Goal: Transaction & Acquisition: Purchase product/service

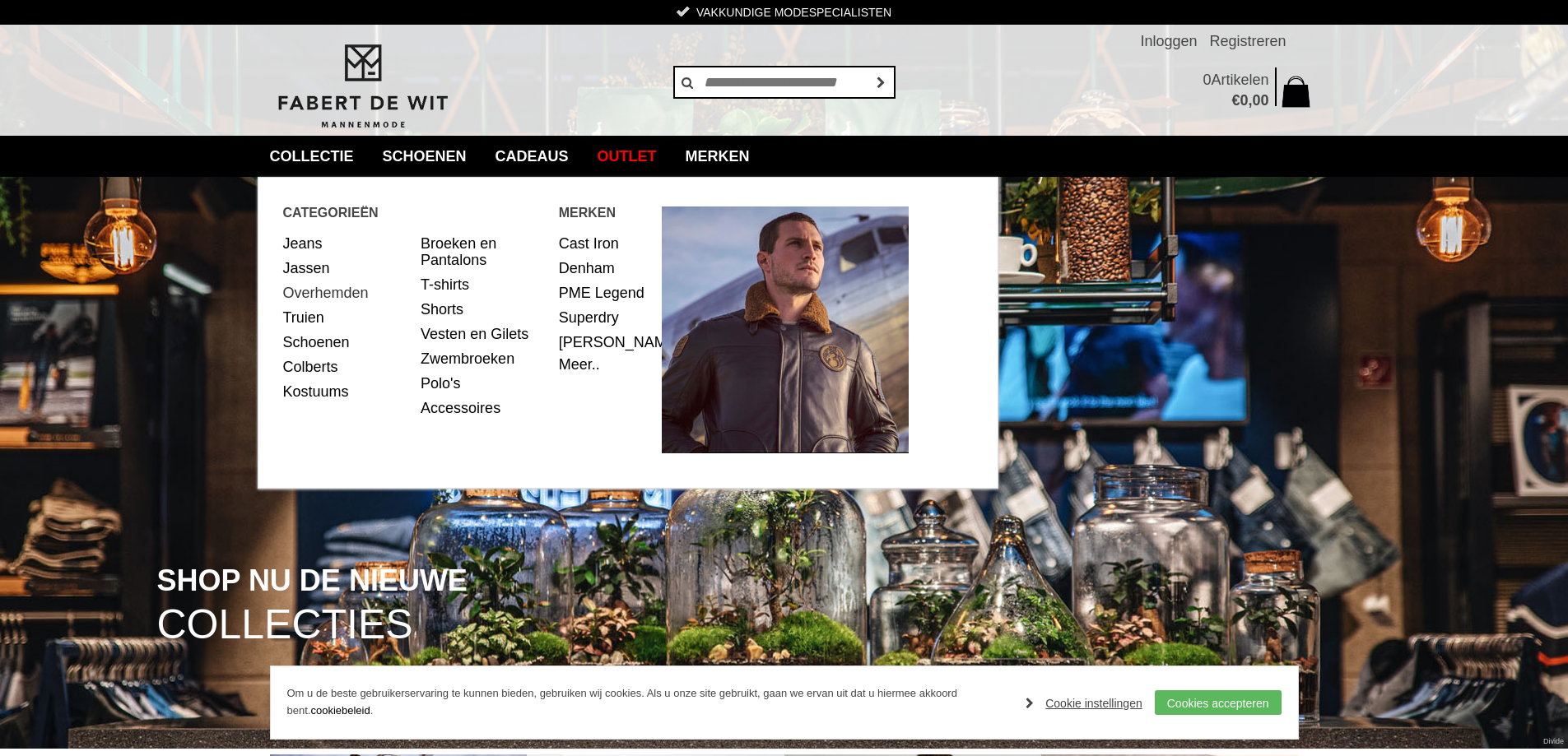
click at [321, 296] on link "Overhemden" at bounding box center [346, 292] width 126 height 24
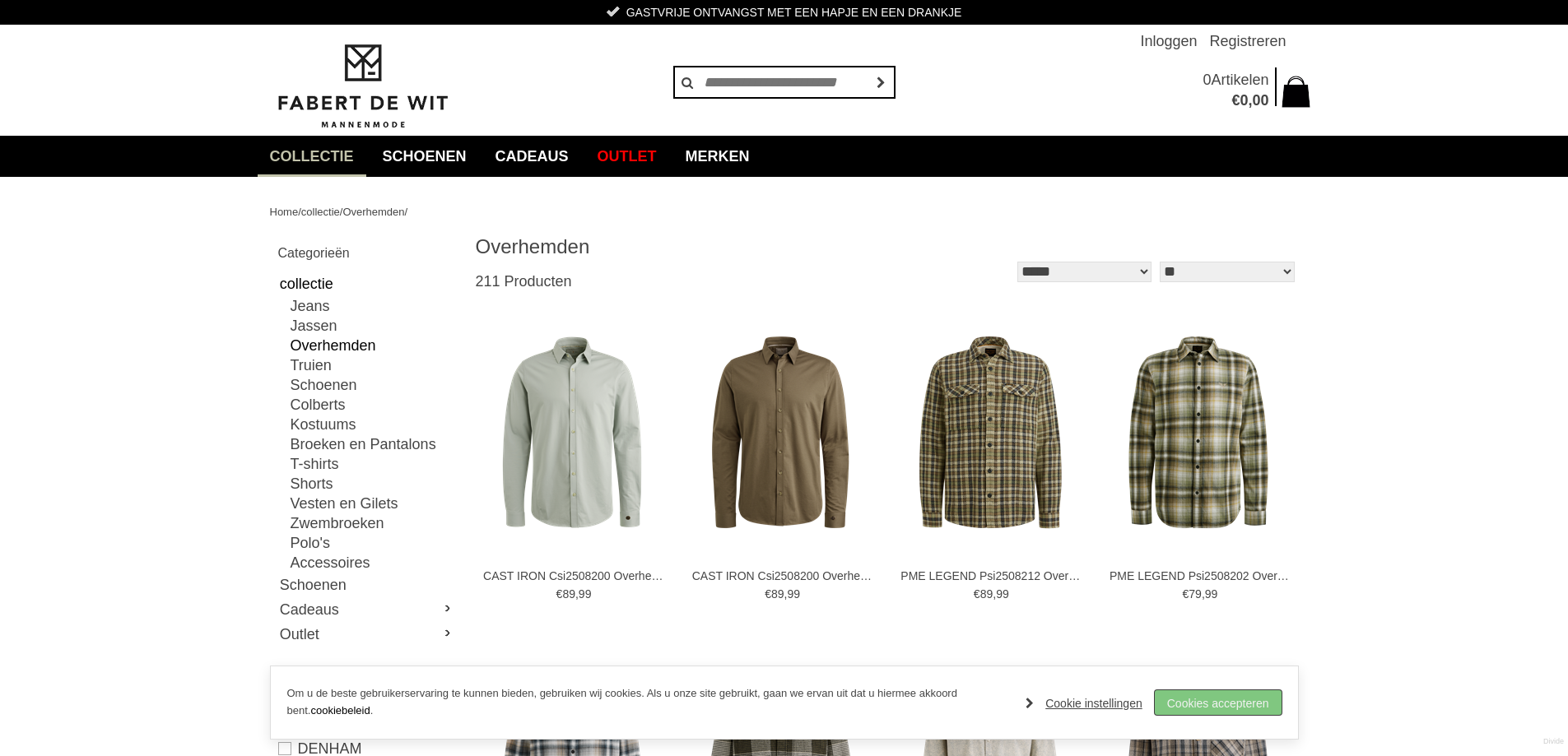
click at [1222, 704] on link "Cookies accepteren" at bounding box center [1218, 702] width 127 height 24
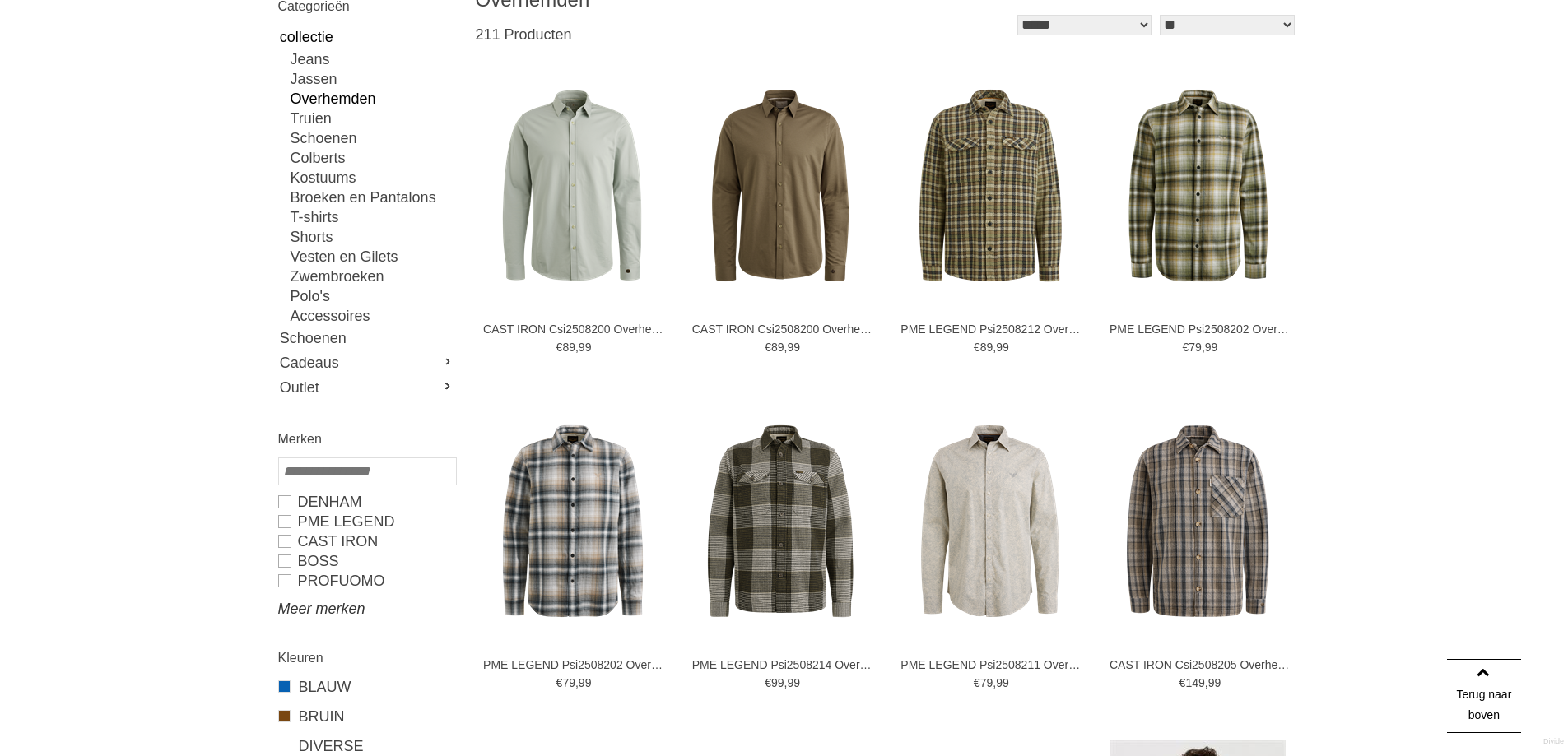
scroll to position [329, 0]
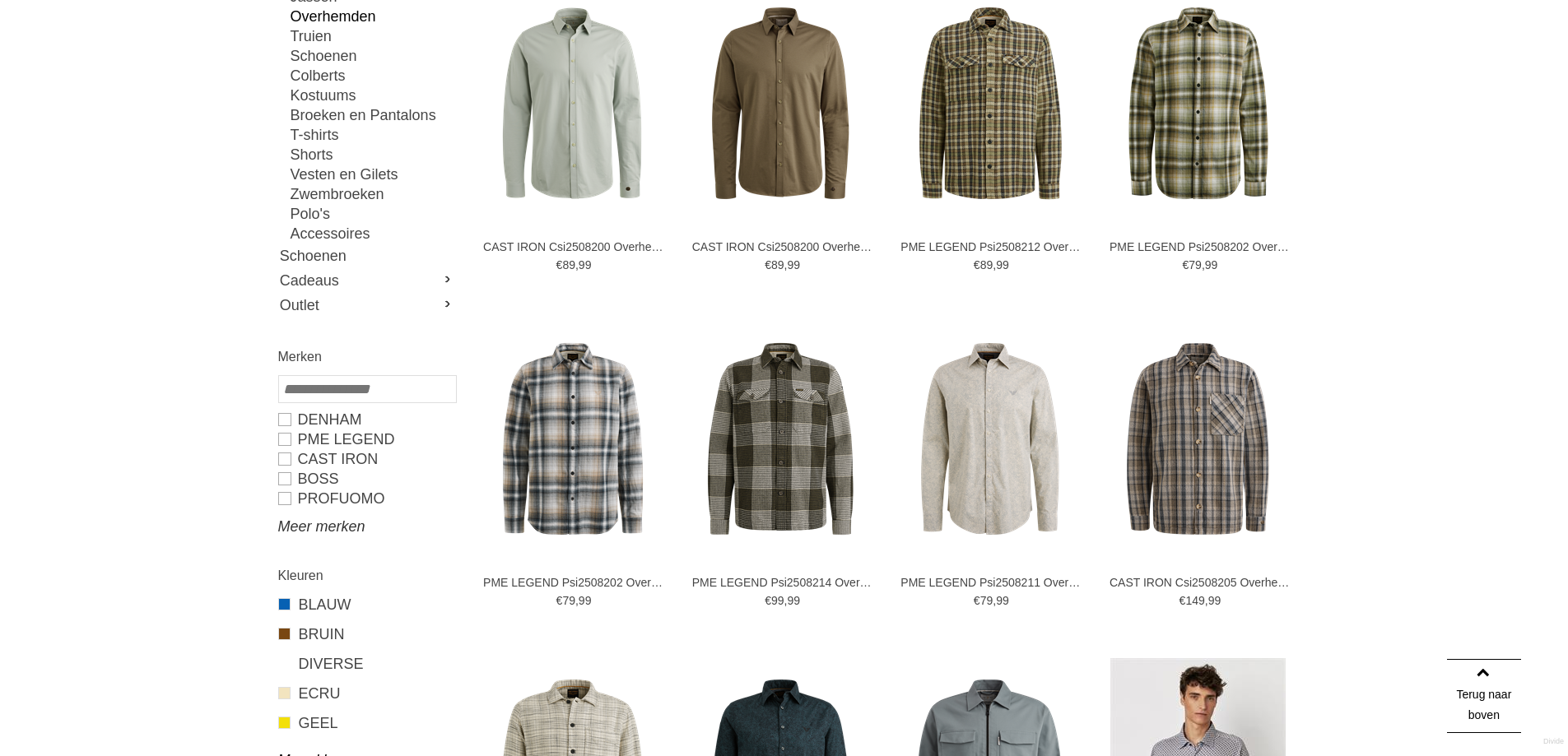
click at [312, 527] on link "Meer merken" at bounding box center [366, 526] width 177 height 20
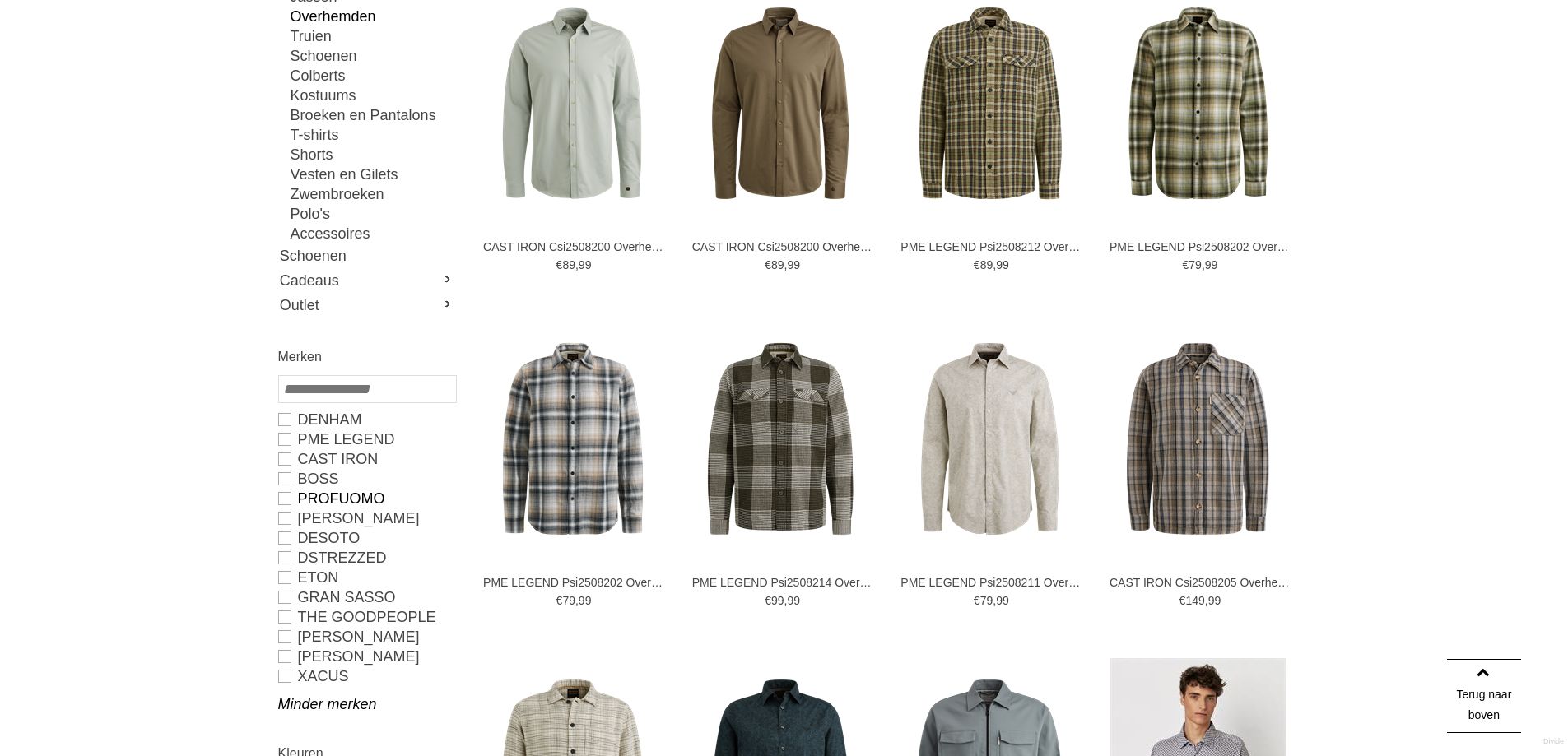
click at [285, 495] on link "PROFUOMO" at bounding box center [366, 499] width 177 height 20
type input "**"
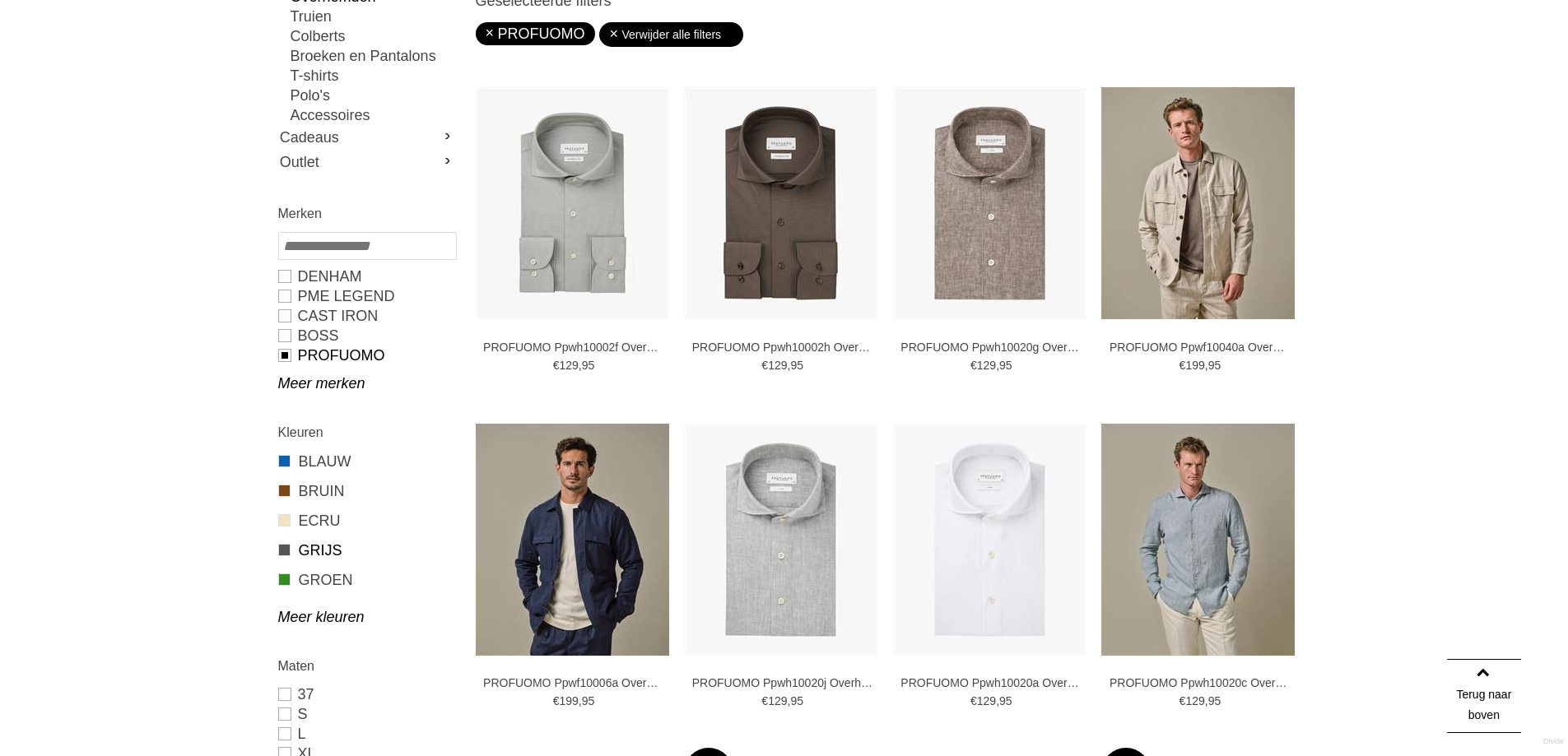
scroll to position [494, 0]
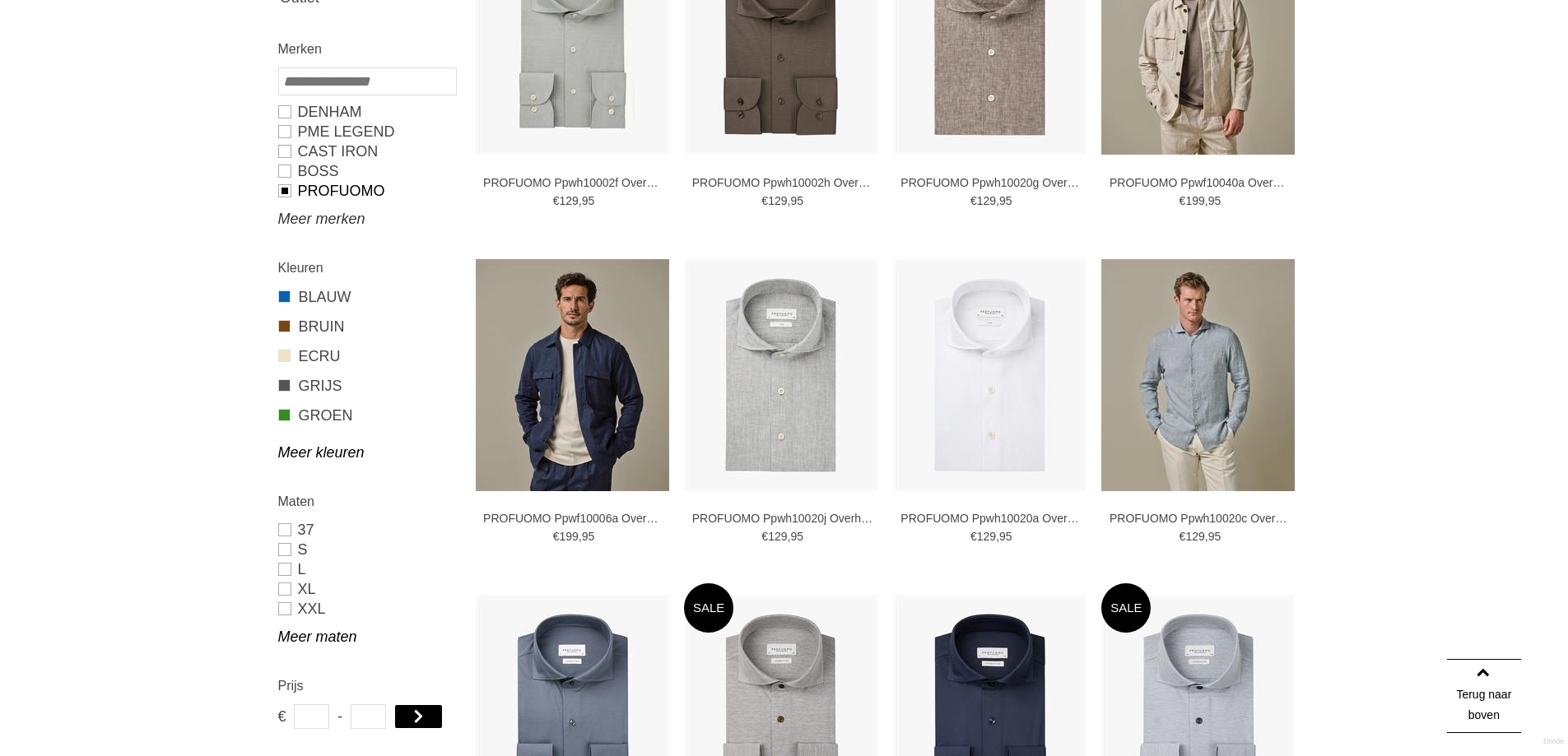
click at [298, 223] on link "Meer merken" at bounding box center [366, 219] width 177 height 20
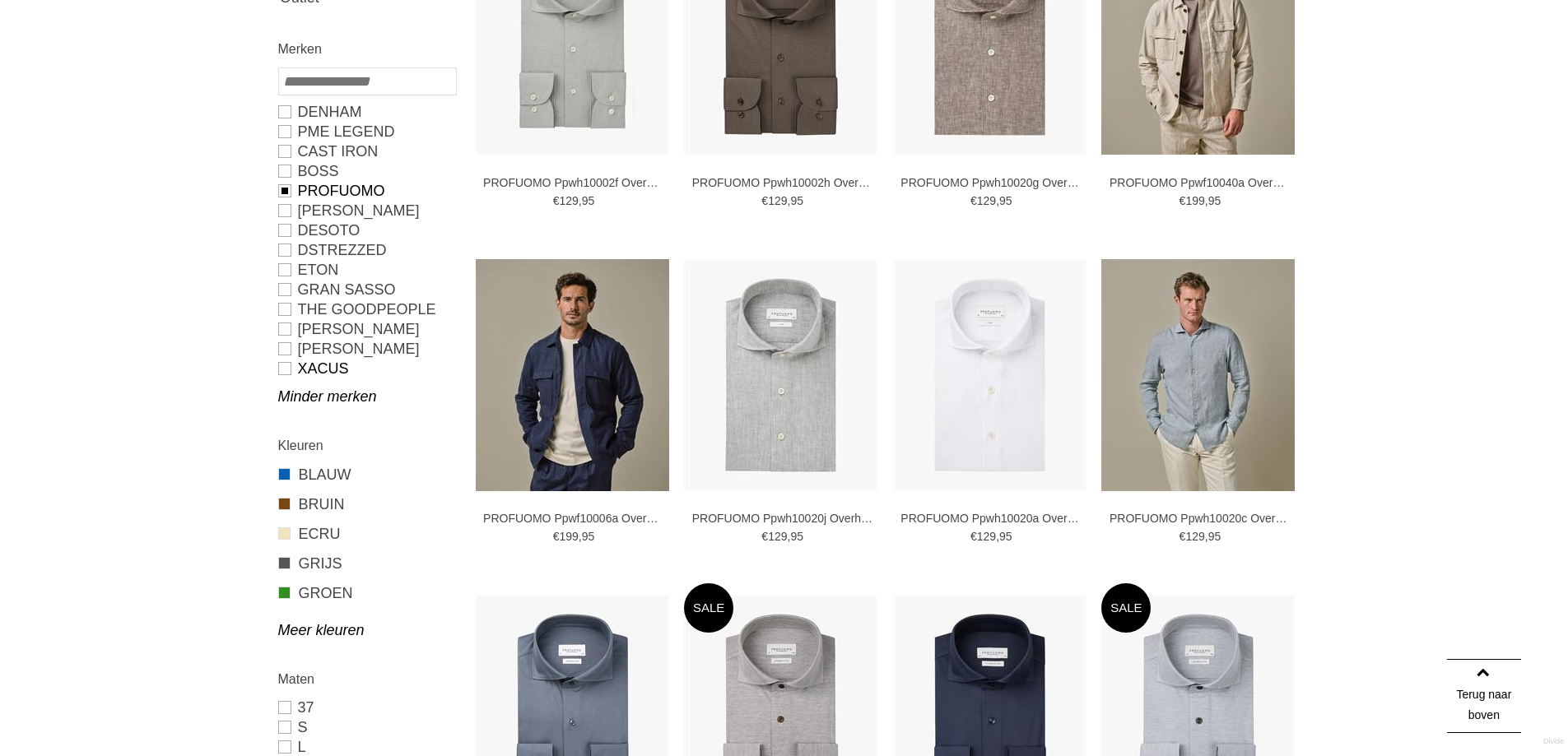
click at [280, 369] on link "Xacus" at bounding box center [366, 368] width 177 height 20
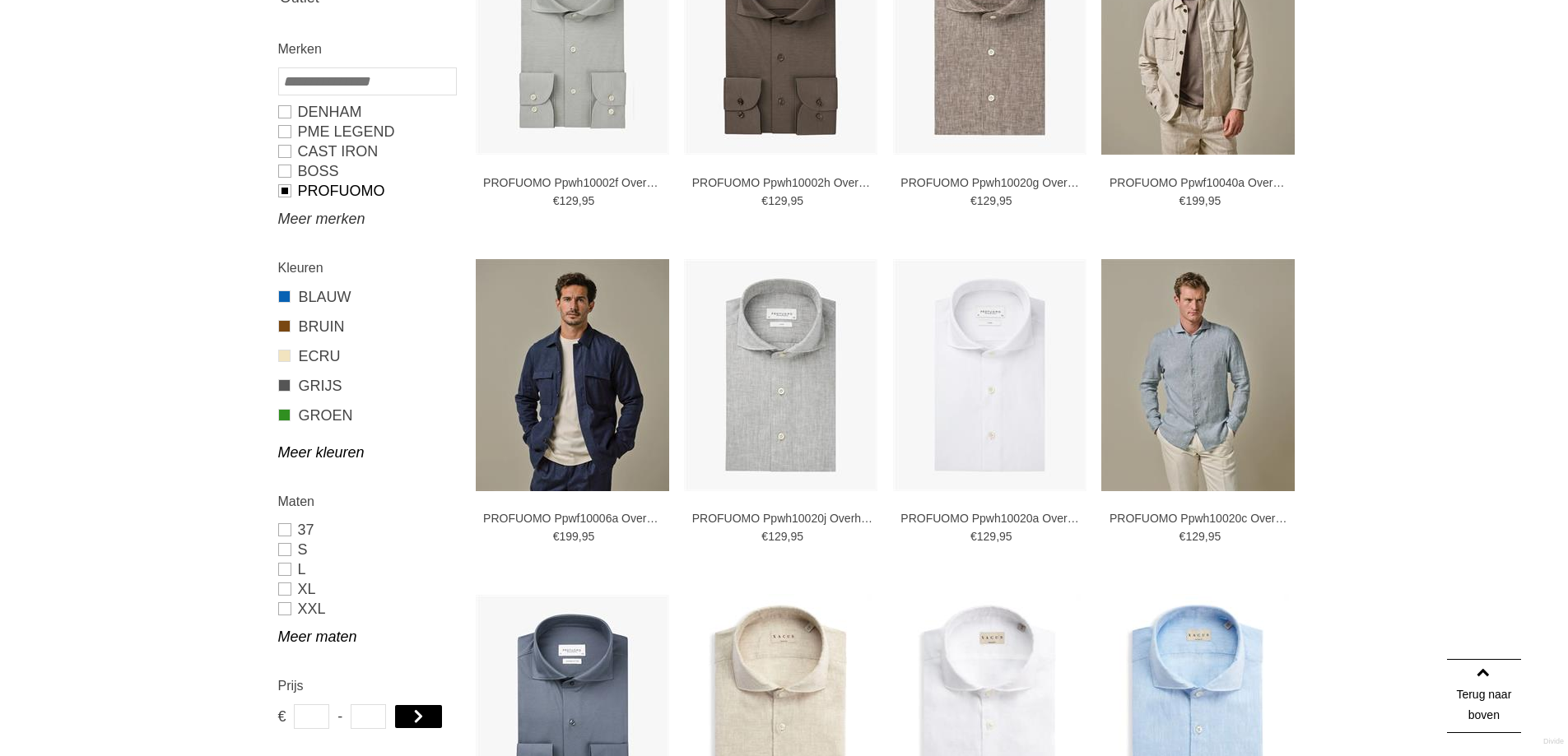
click at [320, 227] on link "Meer merken" at bounding box center [366, 219] width 177 height 20
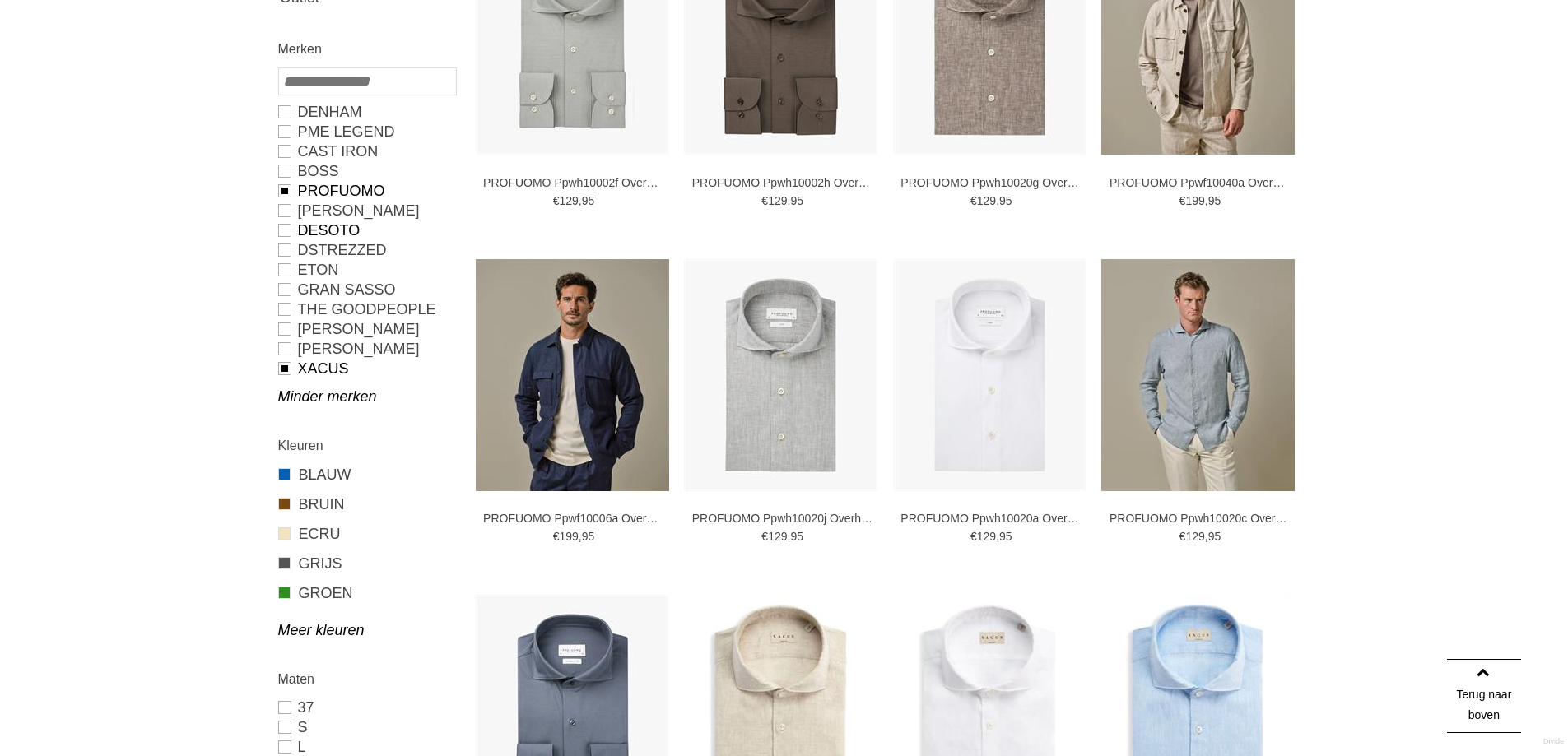
click at [286, 228] on link "Desoto" at bounding box center [366, 231] width 177 height 20
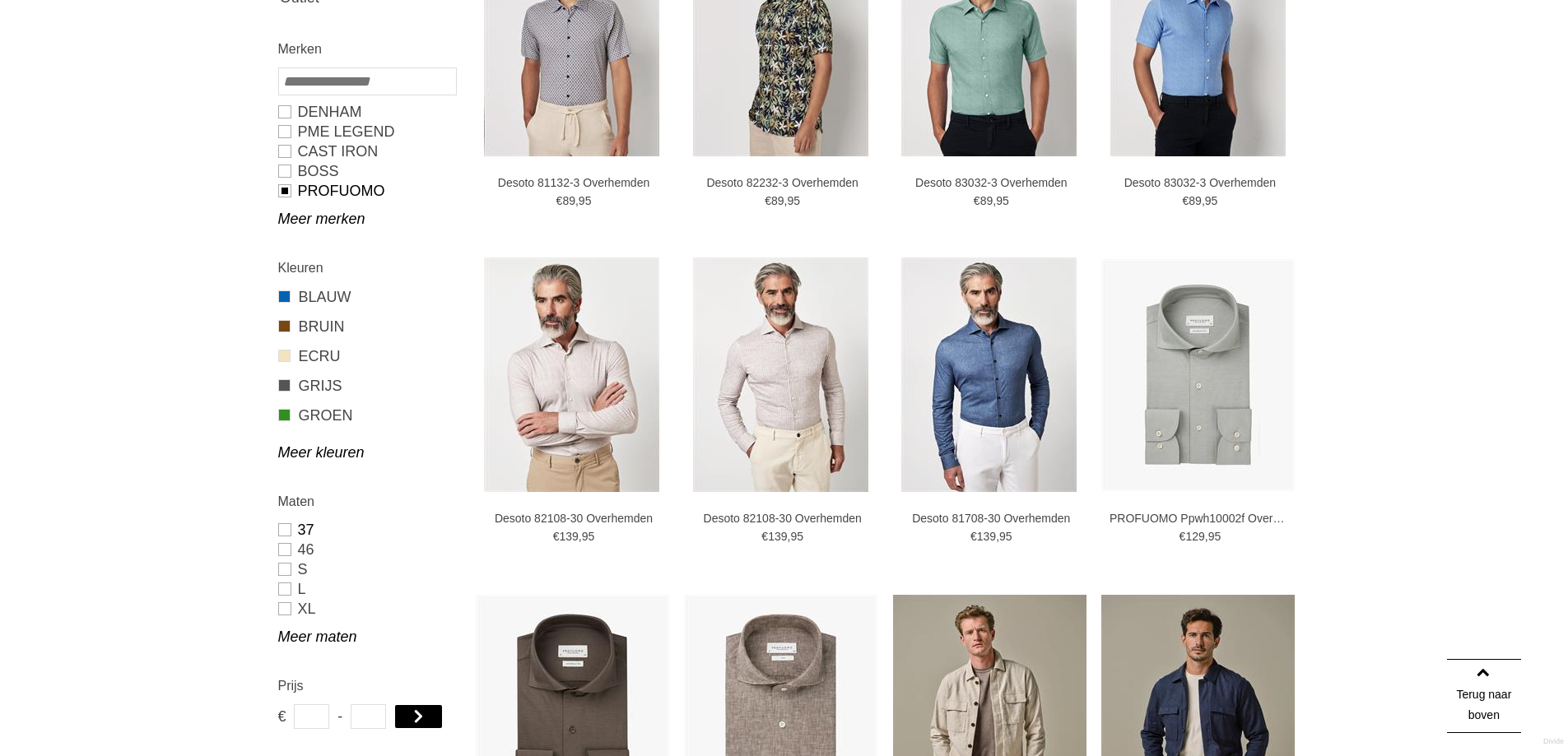
click at [284, 529] on link "37" at bounding box center [366, 530] width 177 height 20
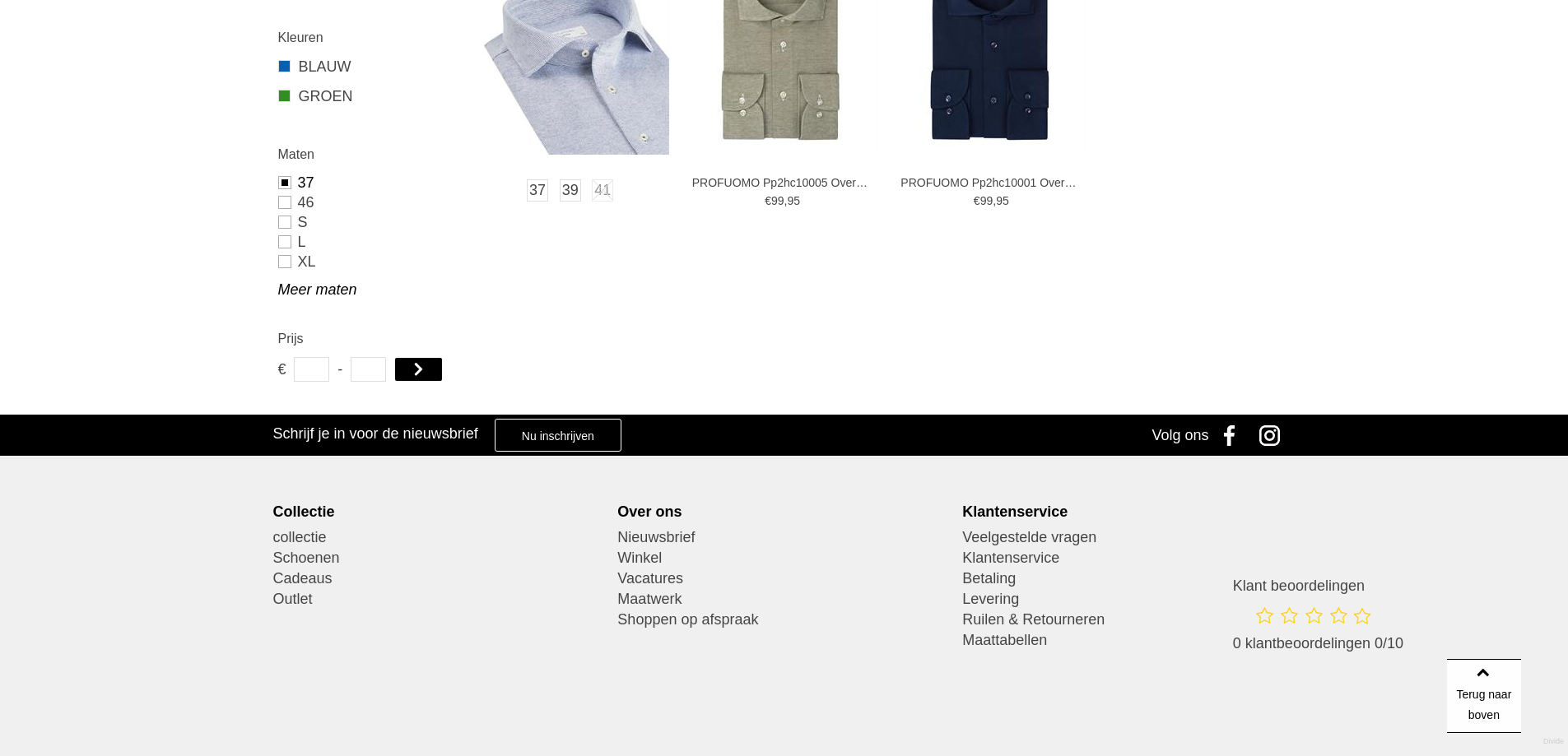
scroll to position [165, 0]
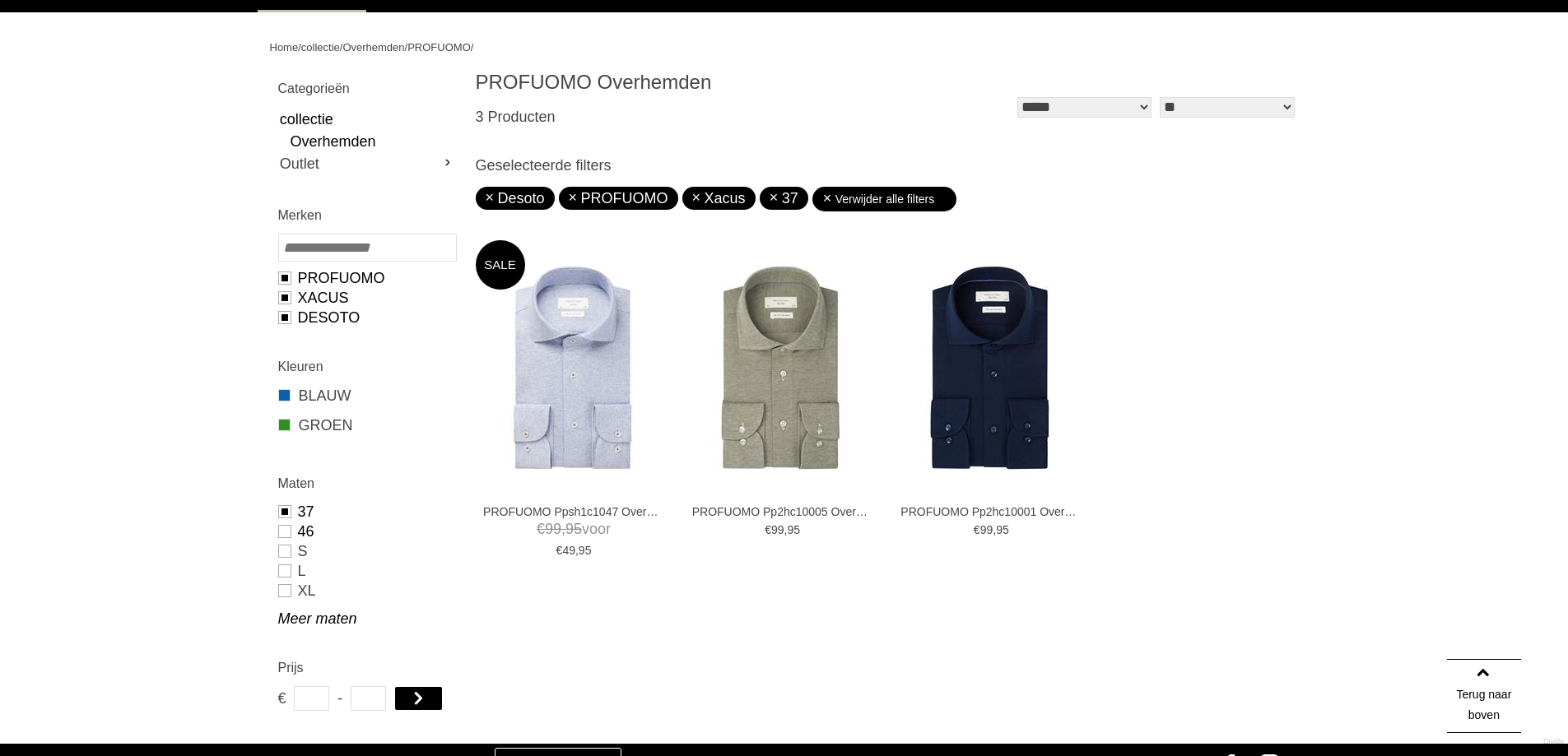
click at [282, 532] on link "46" at bounding box center [366, 531] width 177 height 20
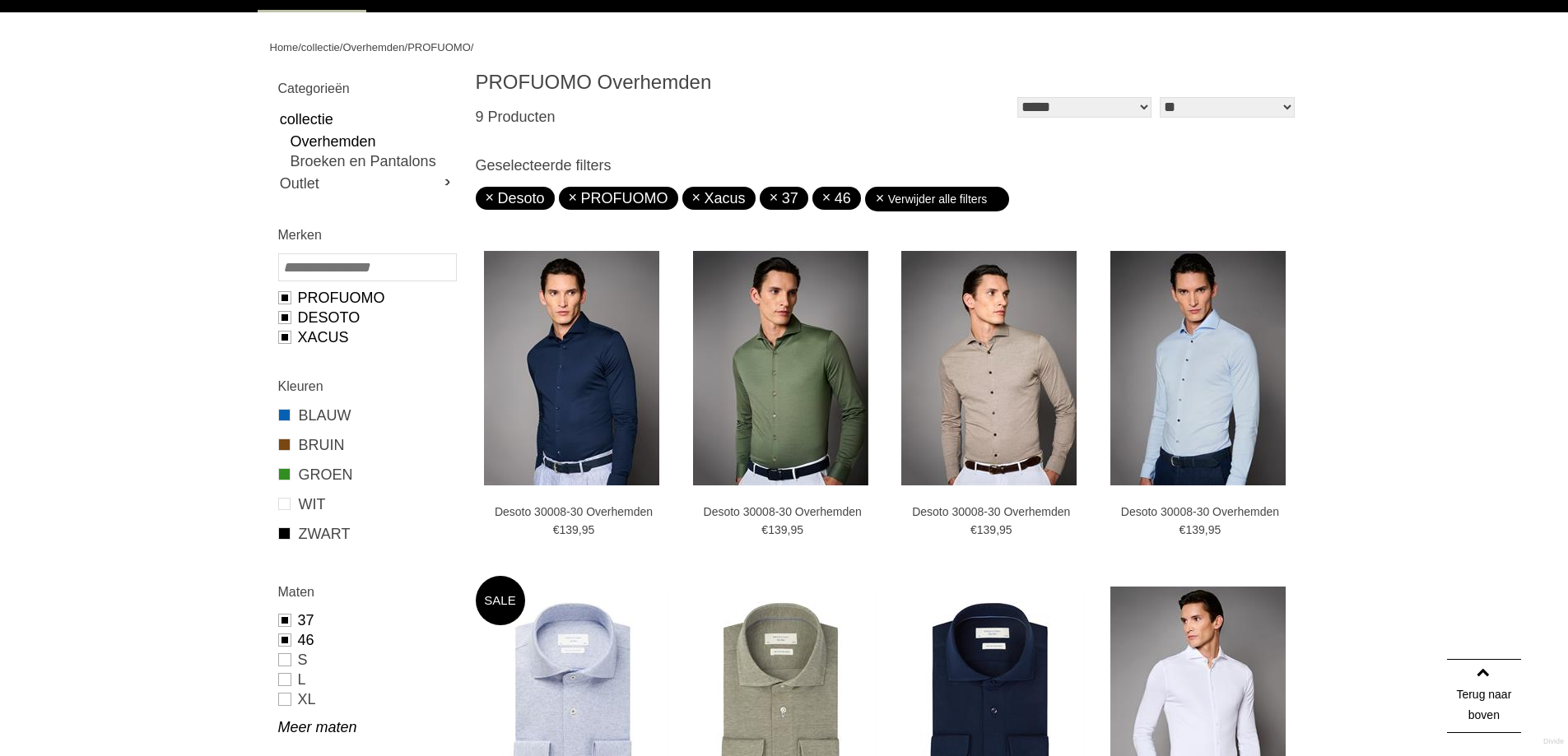
click at [285, 553] on div "Kleuren BLAUW BRUIN GROEN WIT ZWART" at bounding box center [366, 465] width 193 height 193
click at [285, 661] on link "S" at bounding box center [366, 660] width 177 height 20
type input "***"
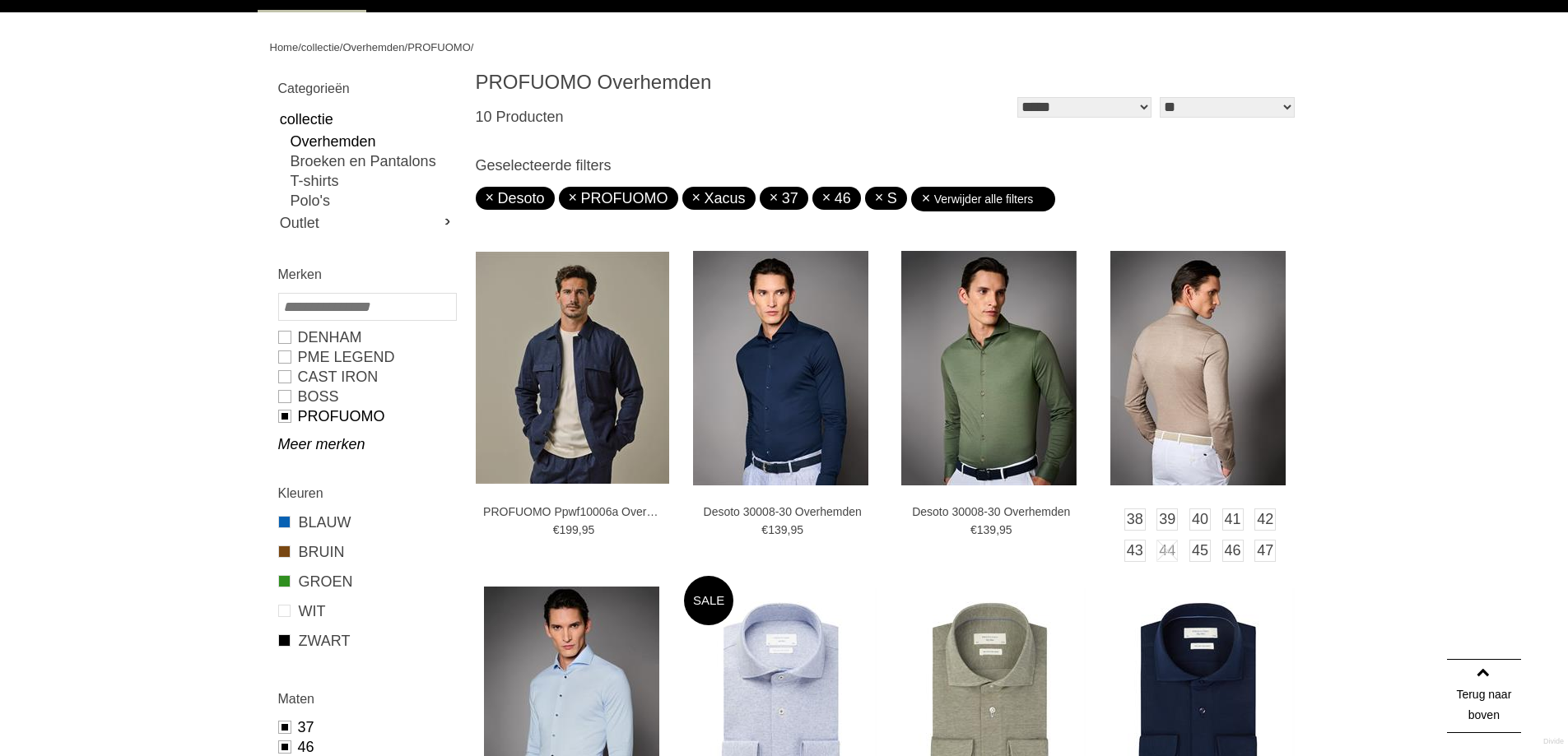
click at [1146, 379] on img at bounding box center [1198, 368] width 175 height 234
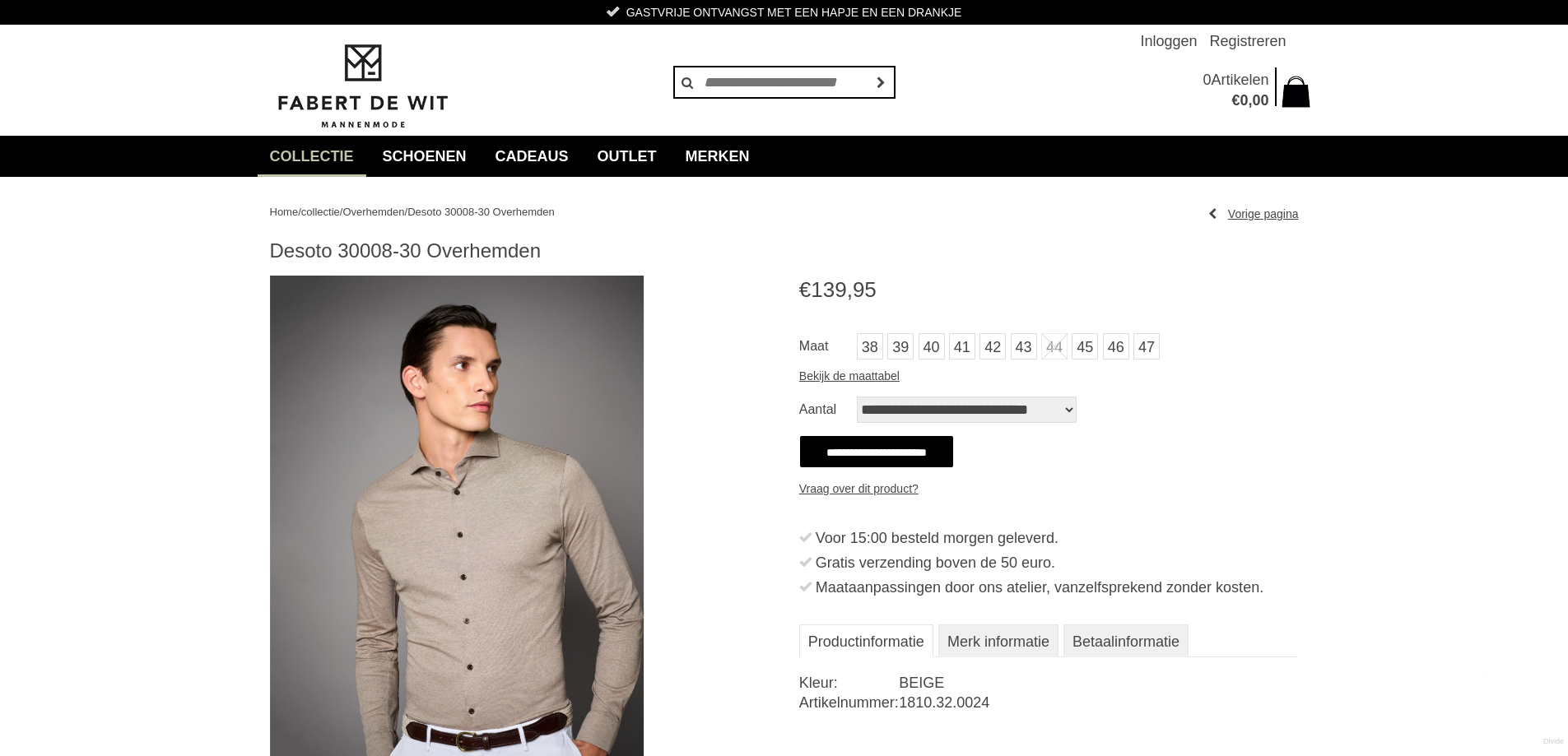
scroll to position [165, 0]
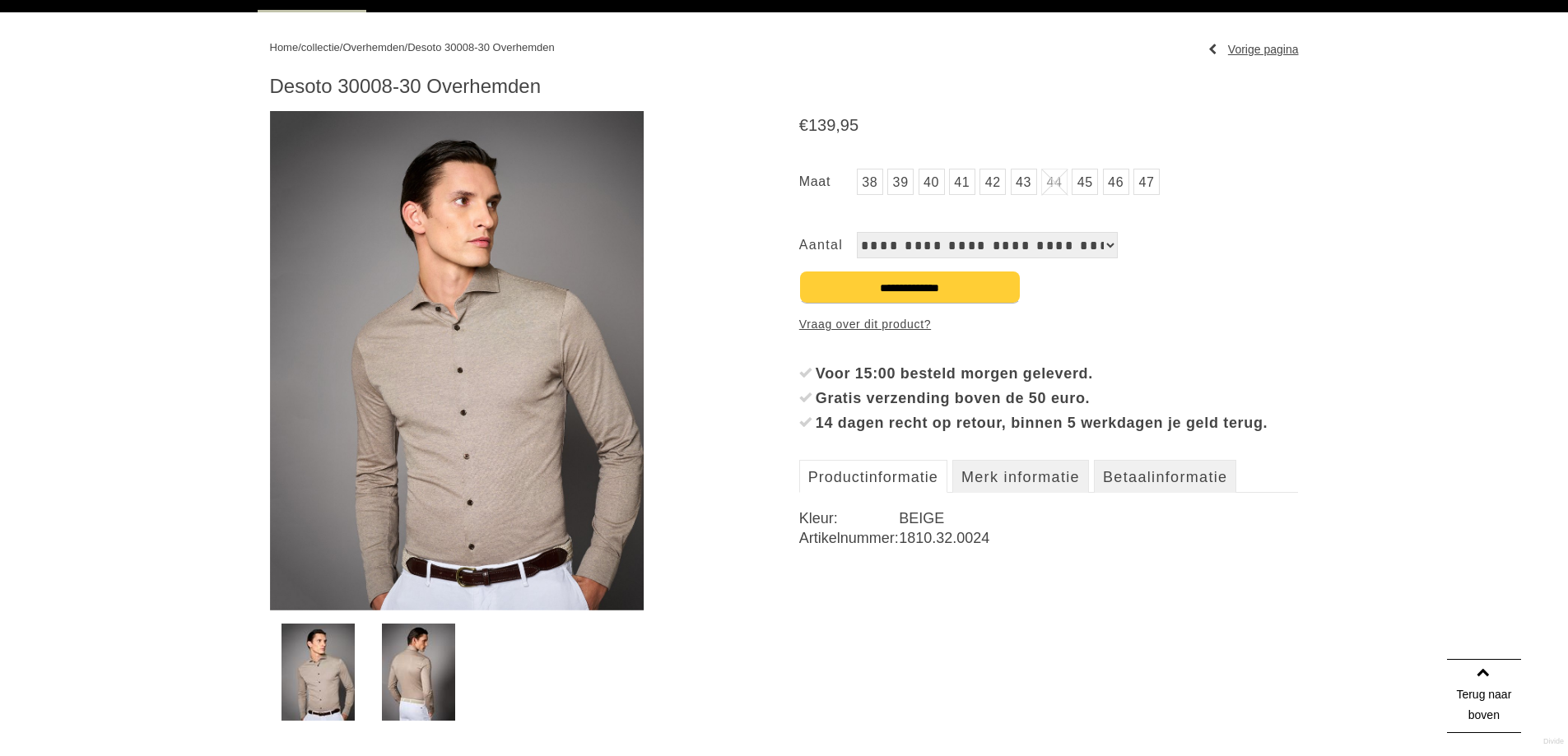
click at [427, 667] on img at bounding box center [418, 672] width 73 height 97
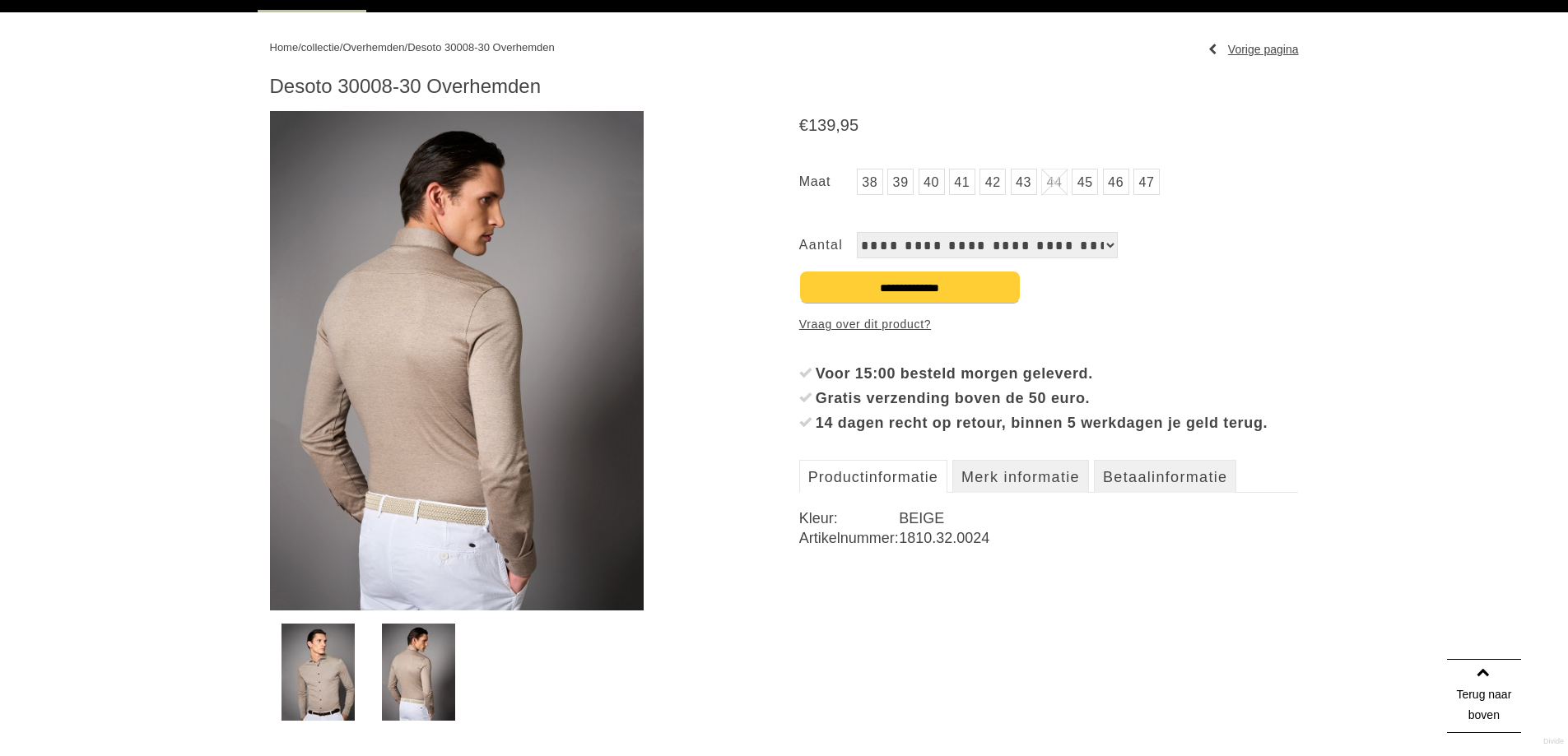
click at [309, 670] on img at bounding box center [318, 672] width 73 height 97
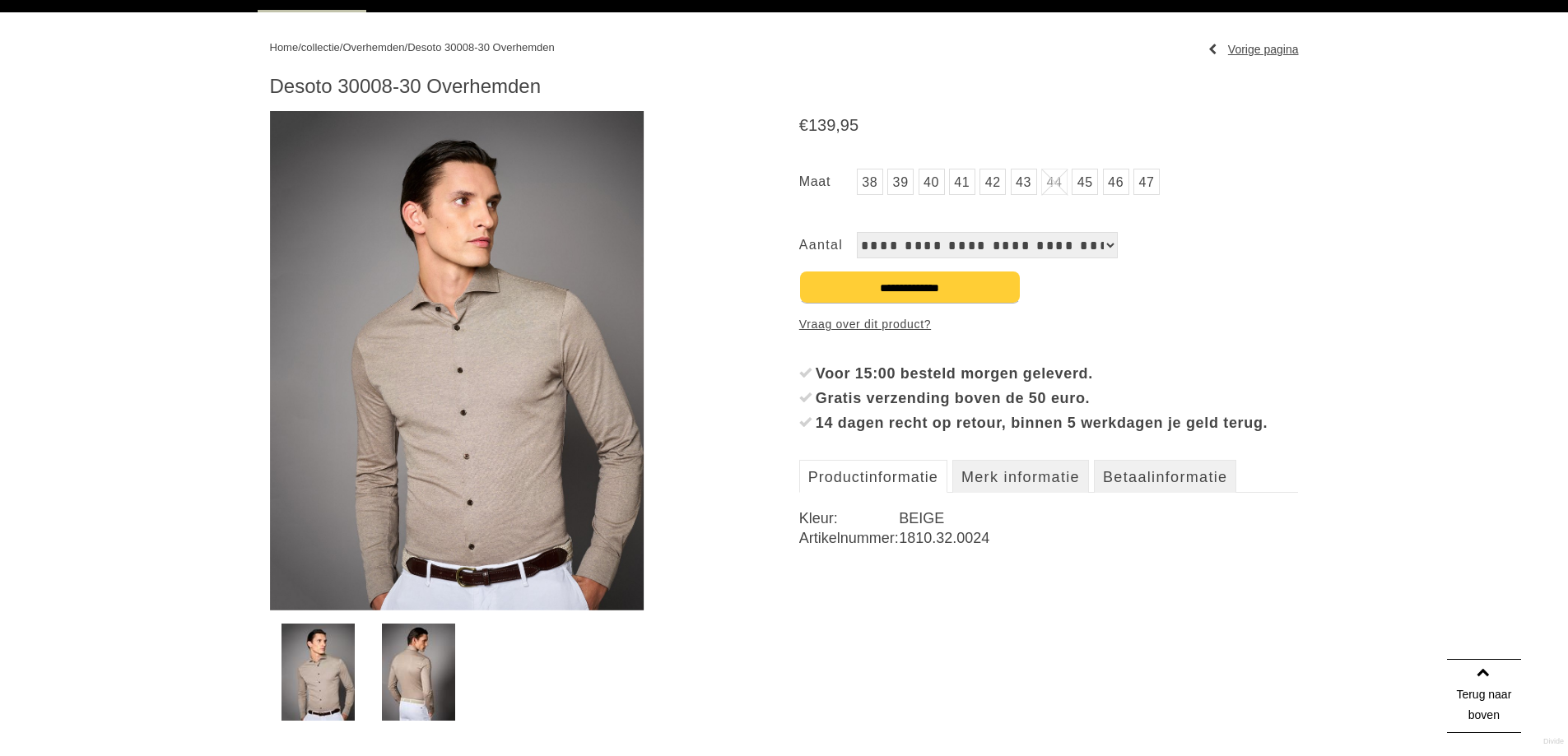
click at [391, 670] on img at bounding box center [418, 672] width 73 height 97
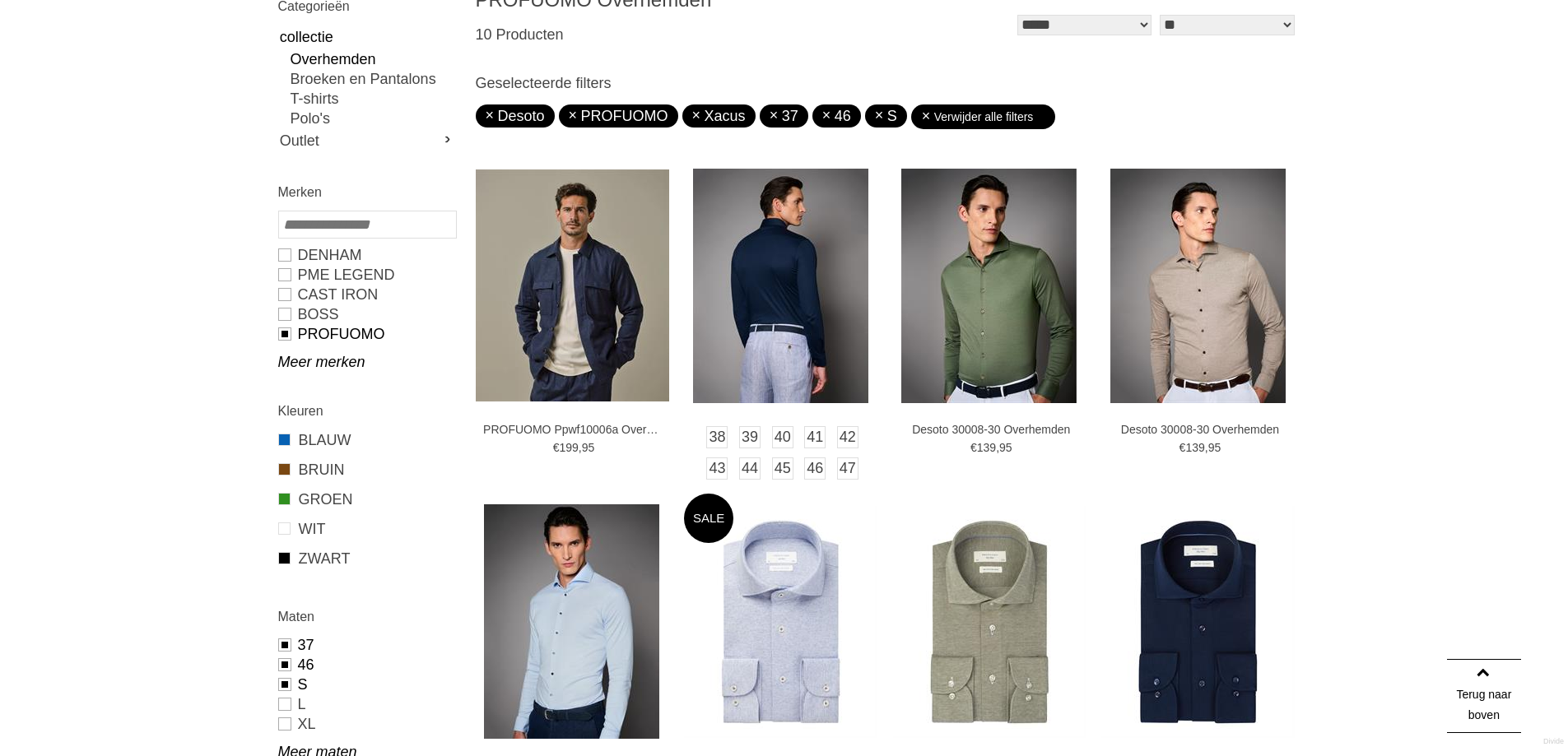
scroll to position [82, 0]
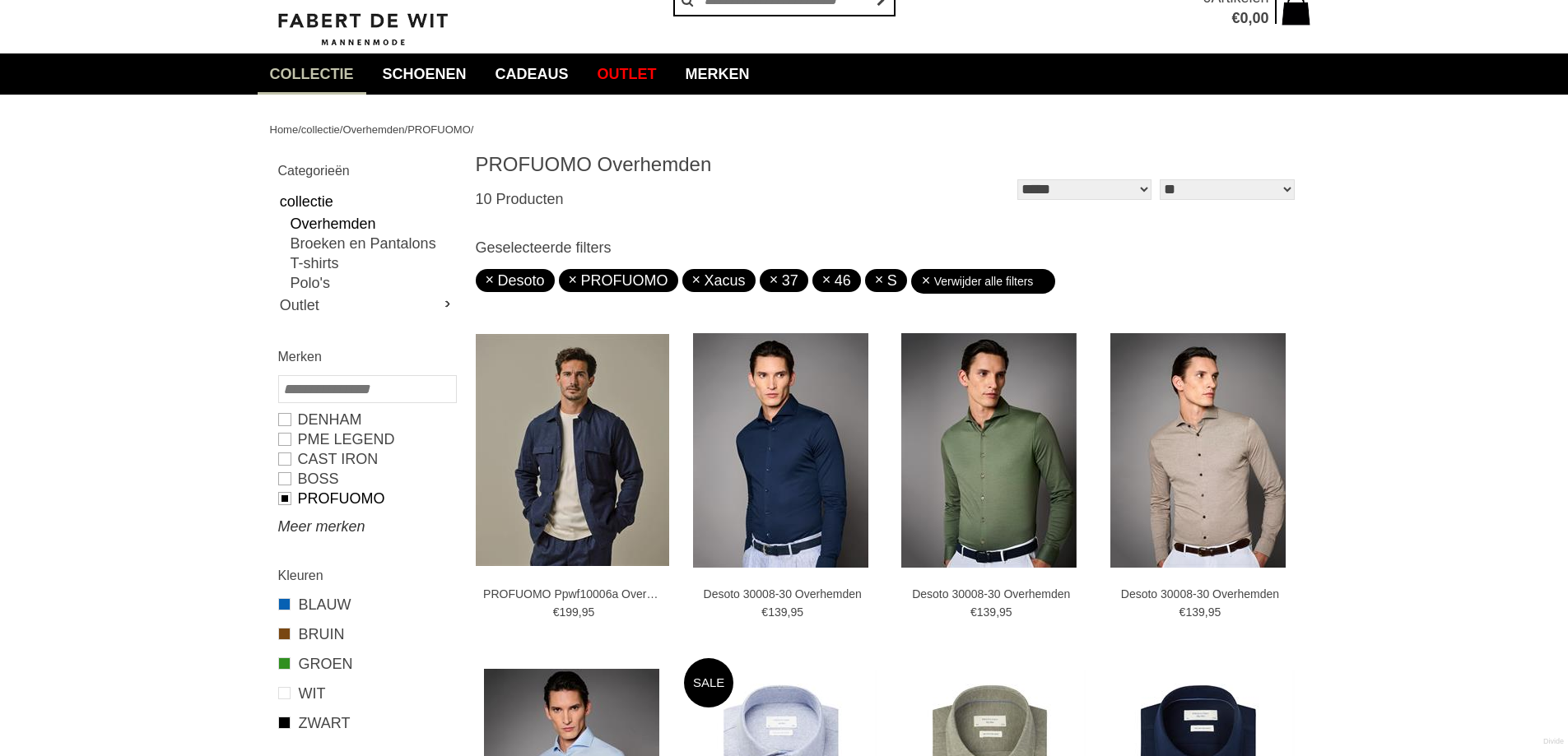
click at [295, 522] on link "Meer merken" at bounding box center [366, 526] width 177 height 20
click at [283, 503] on link "PROFUOMO" at bounding box center [366, 499] width 177 height 20
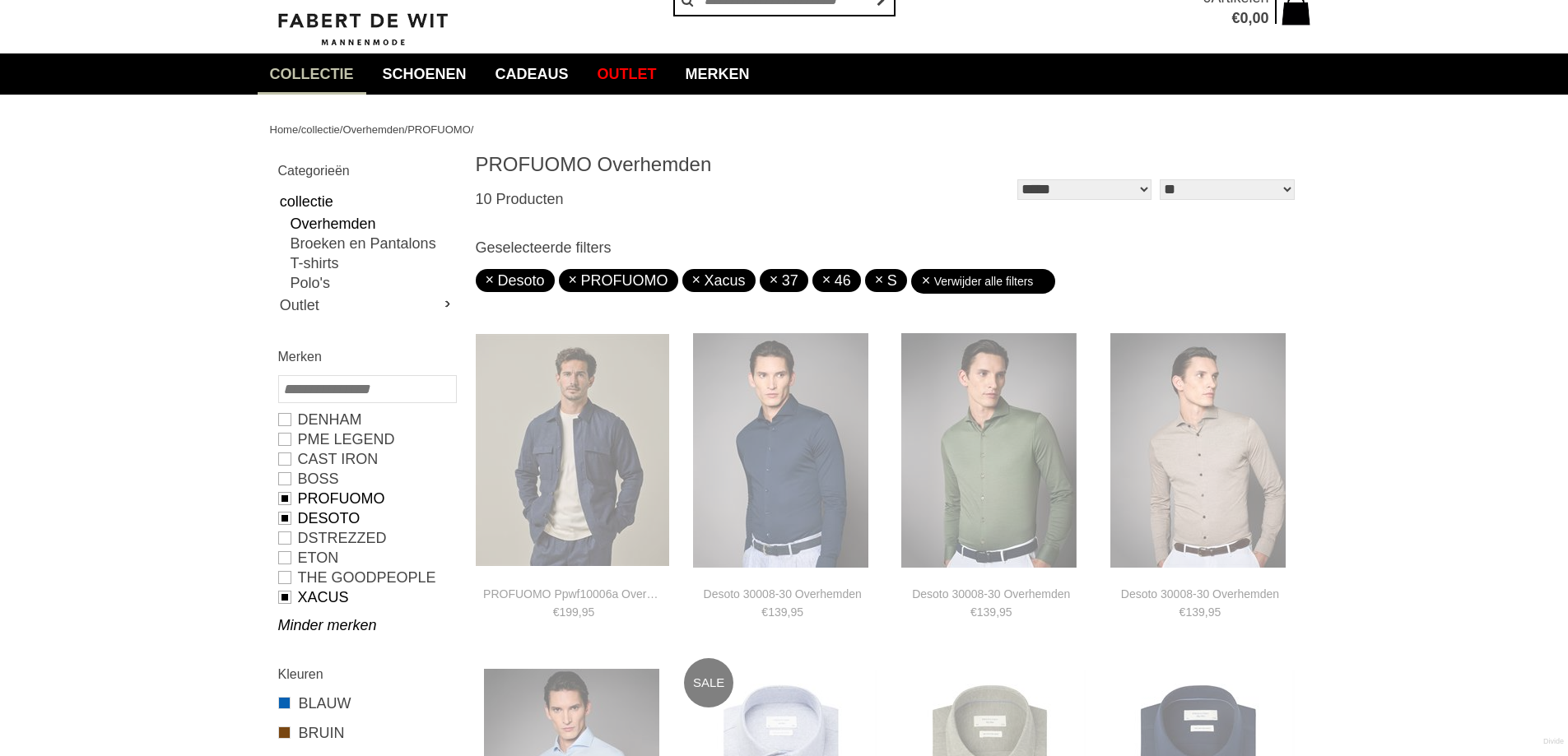
type input "***"
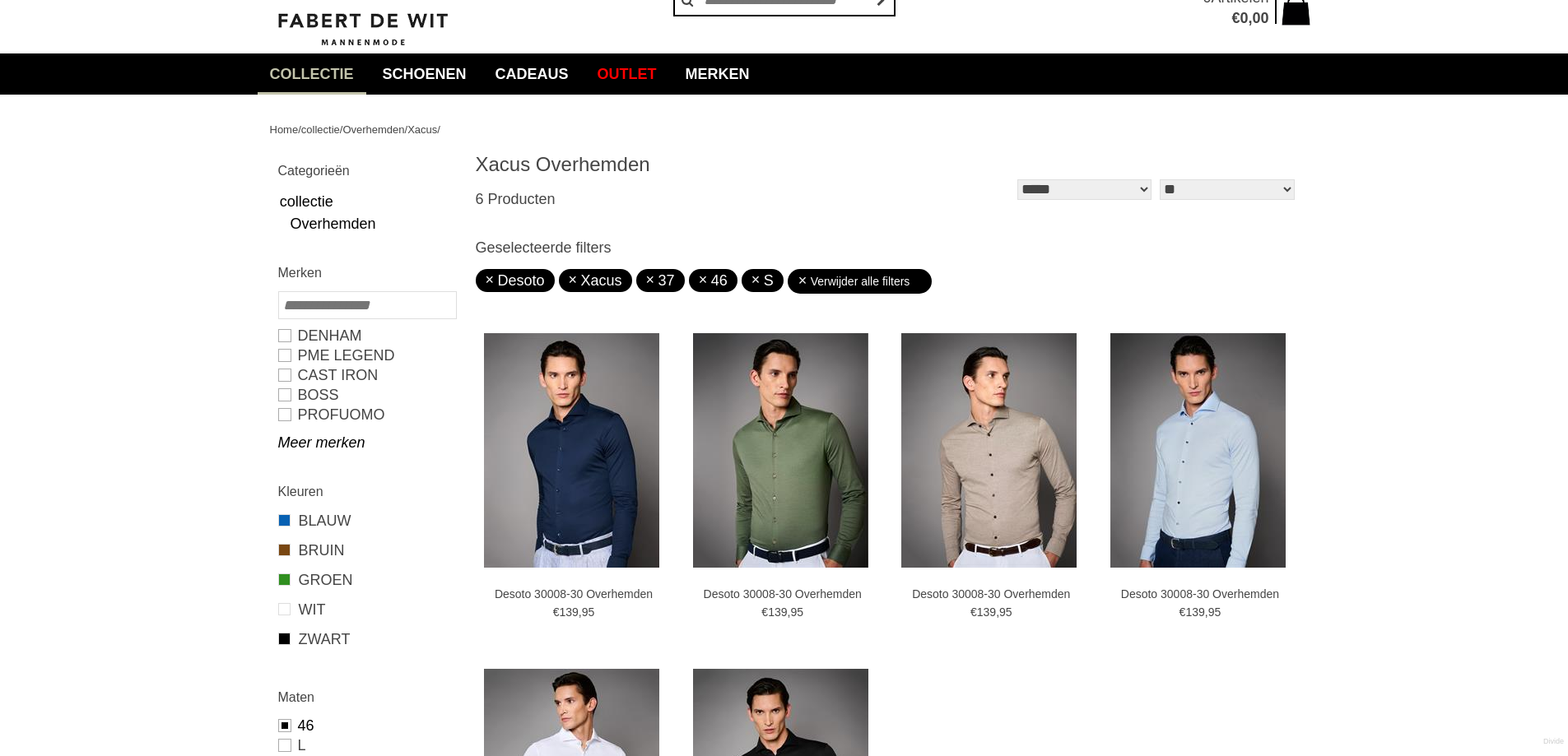
scroll to position [329, 0]
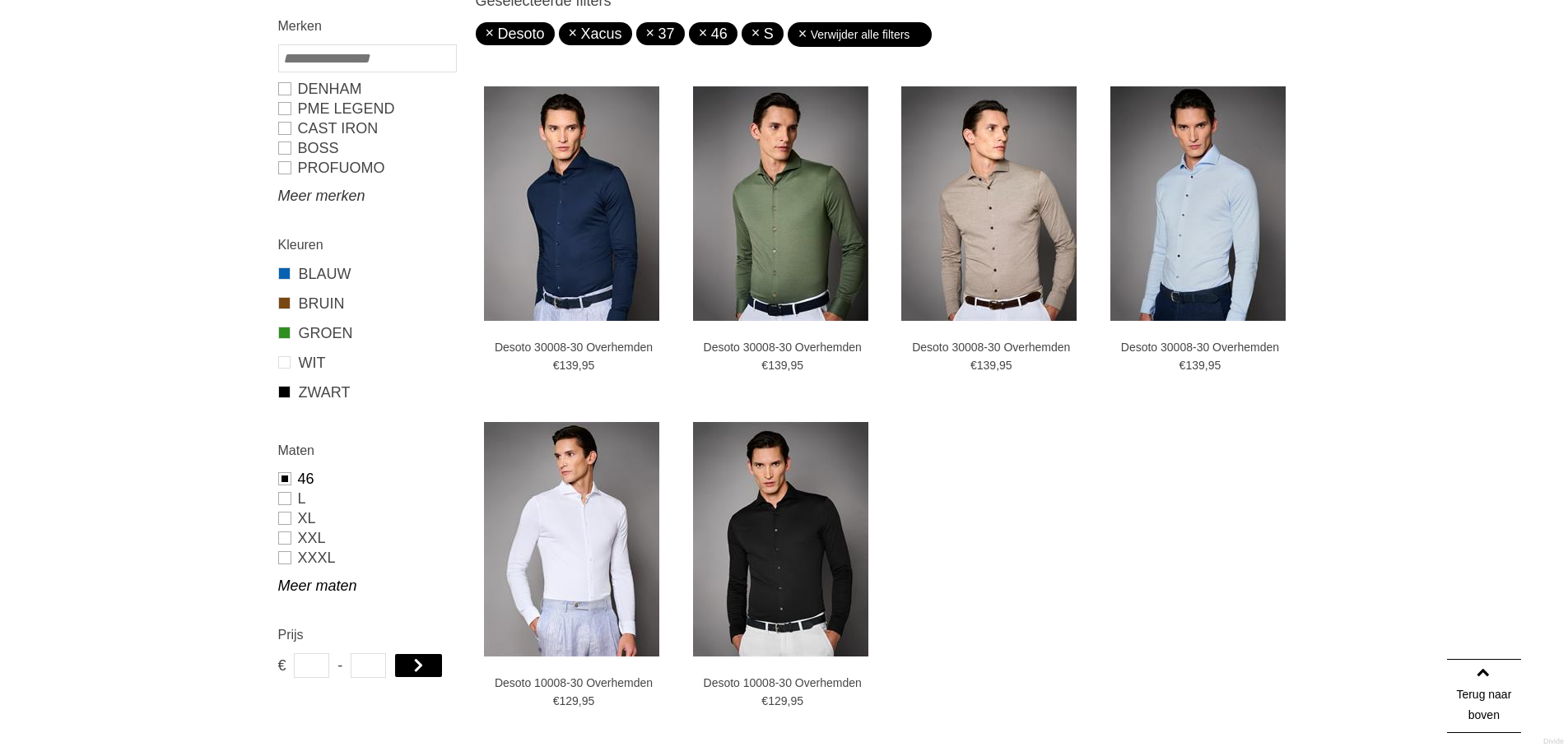
click at [339, 192] on link "Meer merken" at bounding box center [366, 195] width 177 height 20
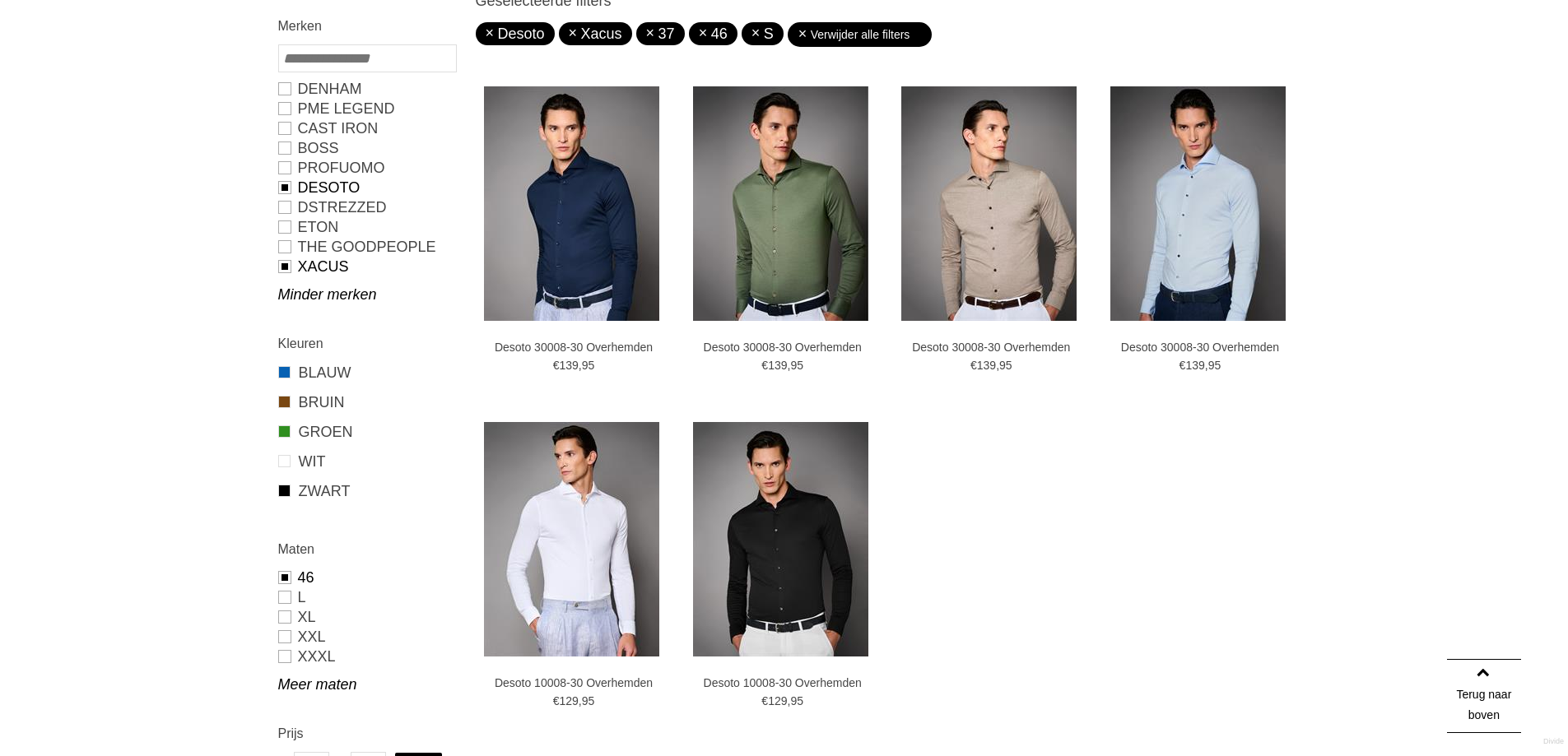
click at [285, 189] on link "Desoto" at bounding box center [366, 188] width 177 height 20
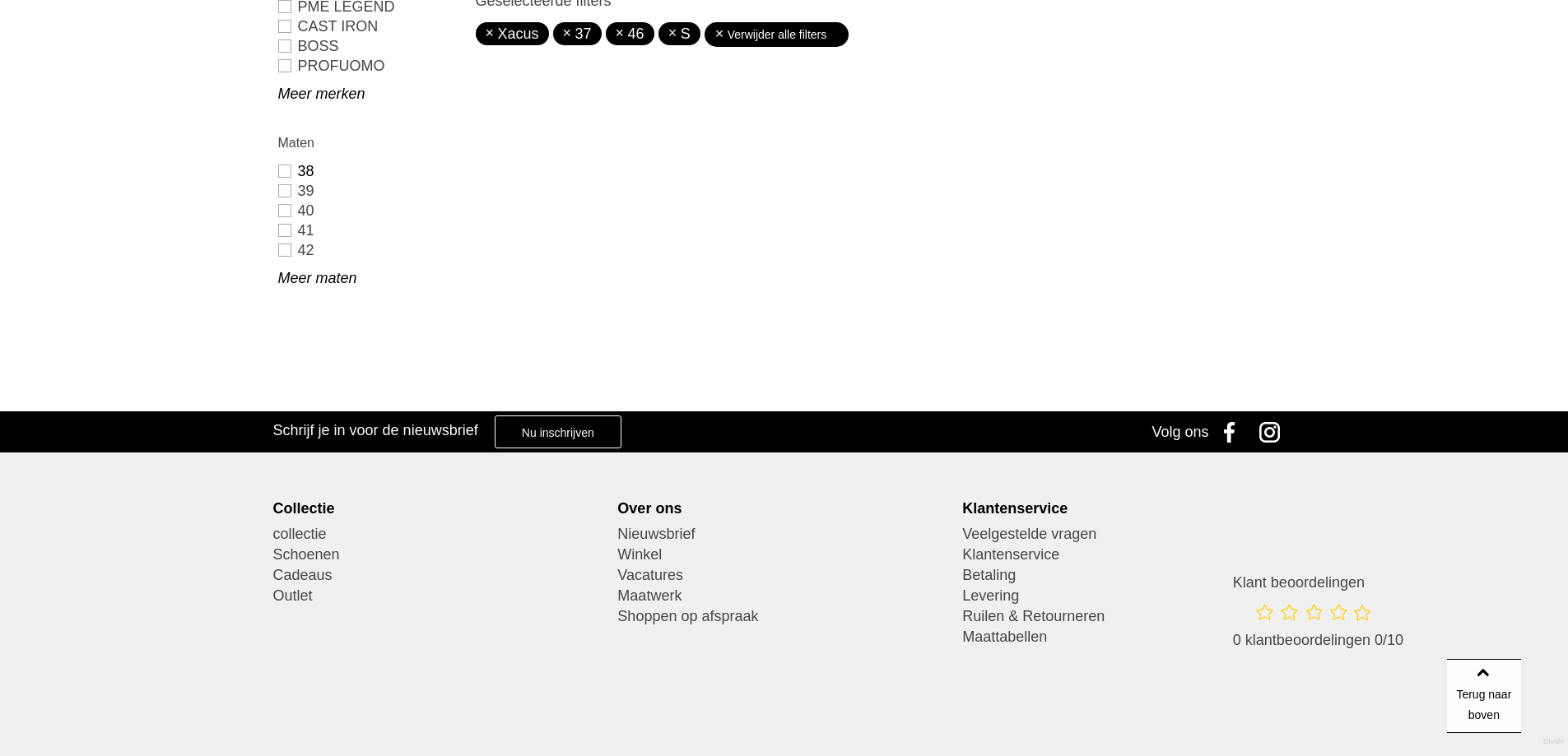
scroll to position [228, 0]
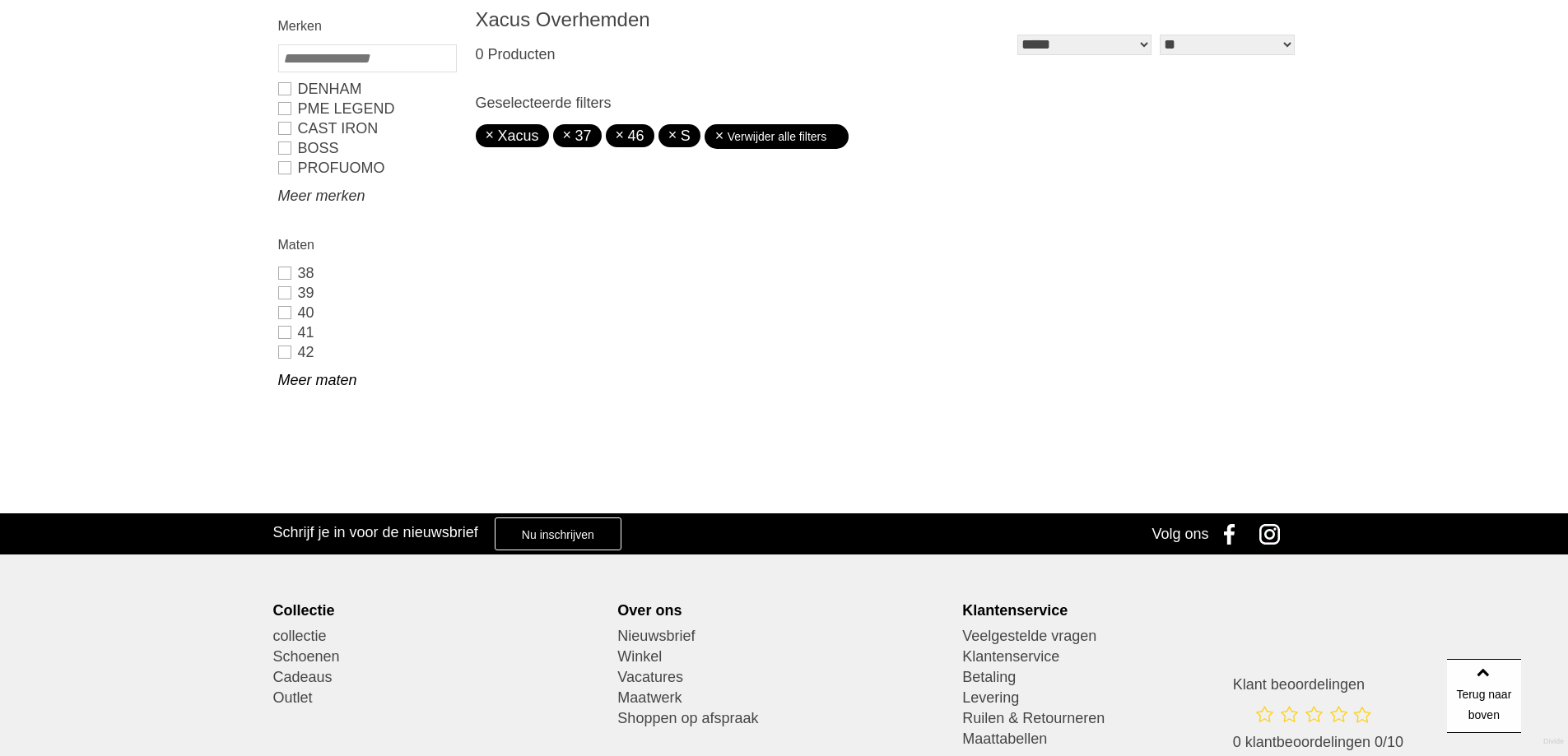
click at [332, 199] on link "Meer merken" at bounding box center [366, 195] width 177 height 20
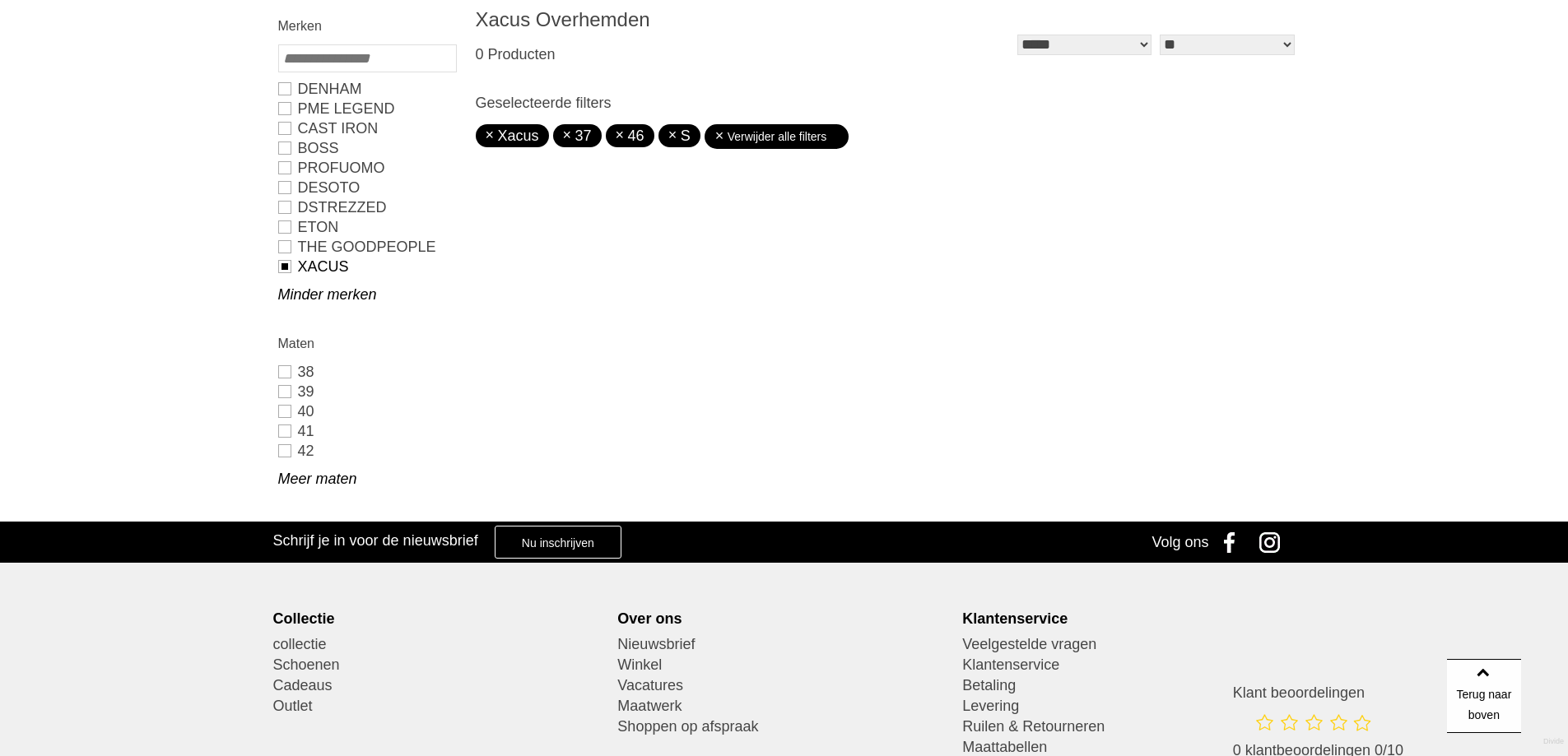
click at [568, 137] on link "37" at bounding box center [576, 136] width 28 height 17
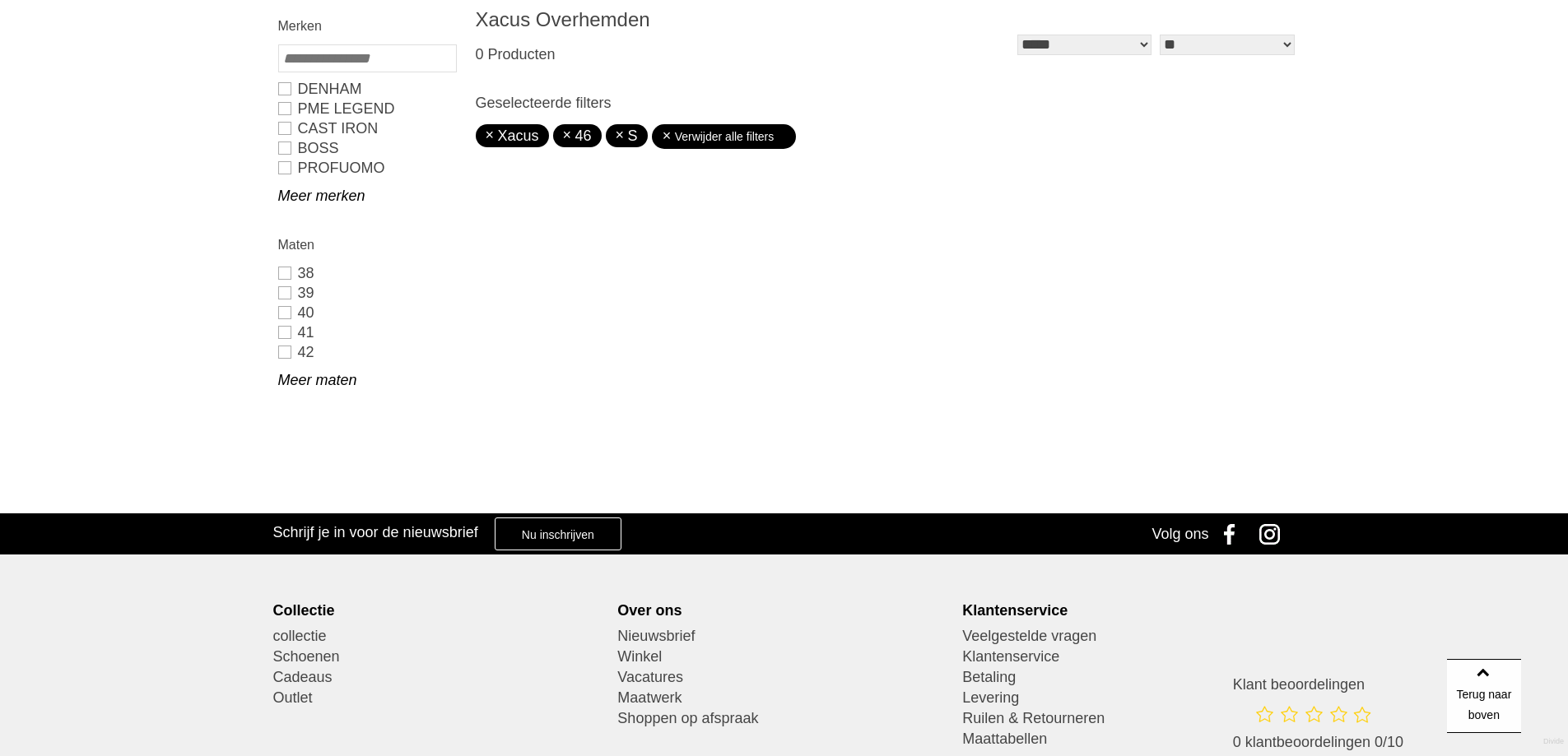
click at [563, 139] on link "46" at bounding box center [576, 136] width 28 height 17
click at [563, 139] on link "S" at bounding box center [573, 136] width 22 height 17
type input "***"
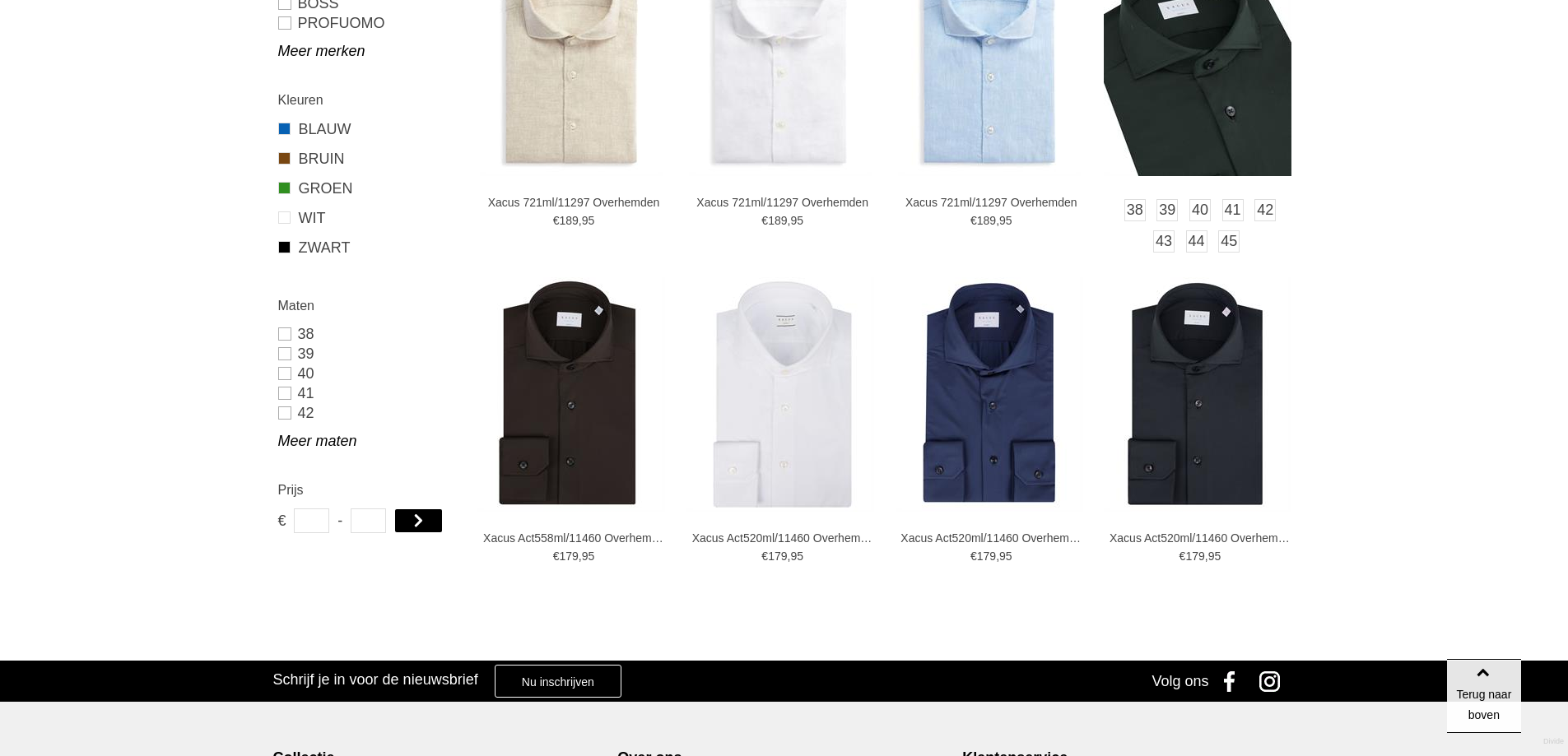
scroll to position [392, 0]
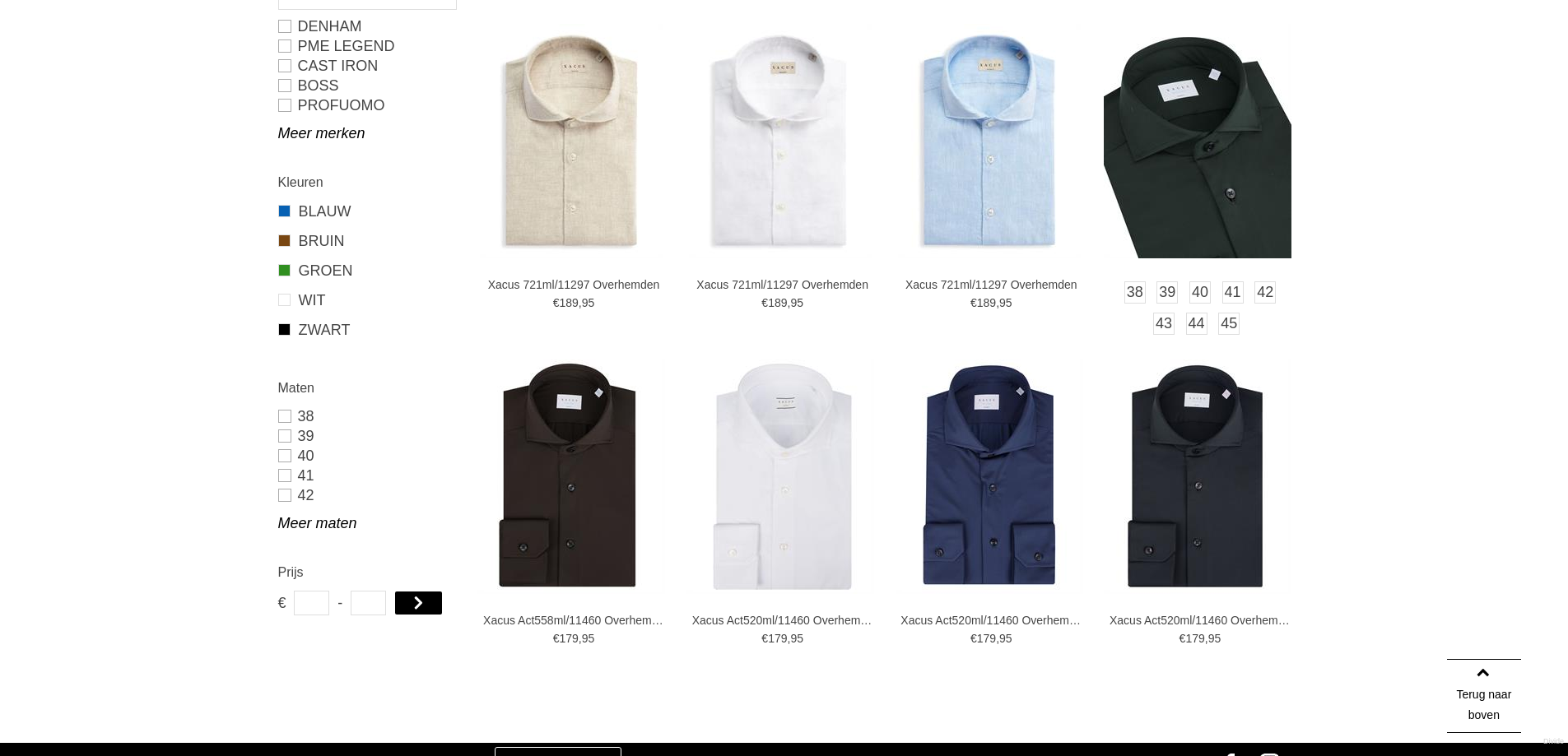
click at [1184, 219] on img at bounding box center [1198, 141] width 188 height 234
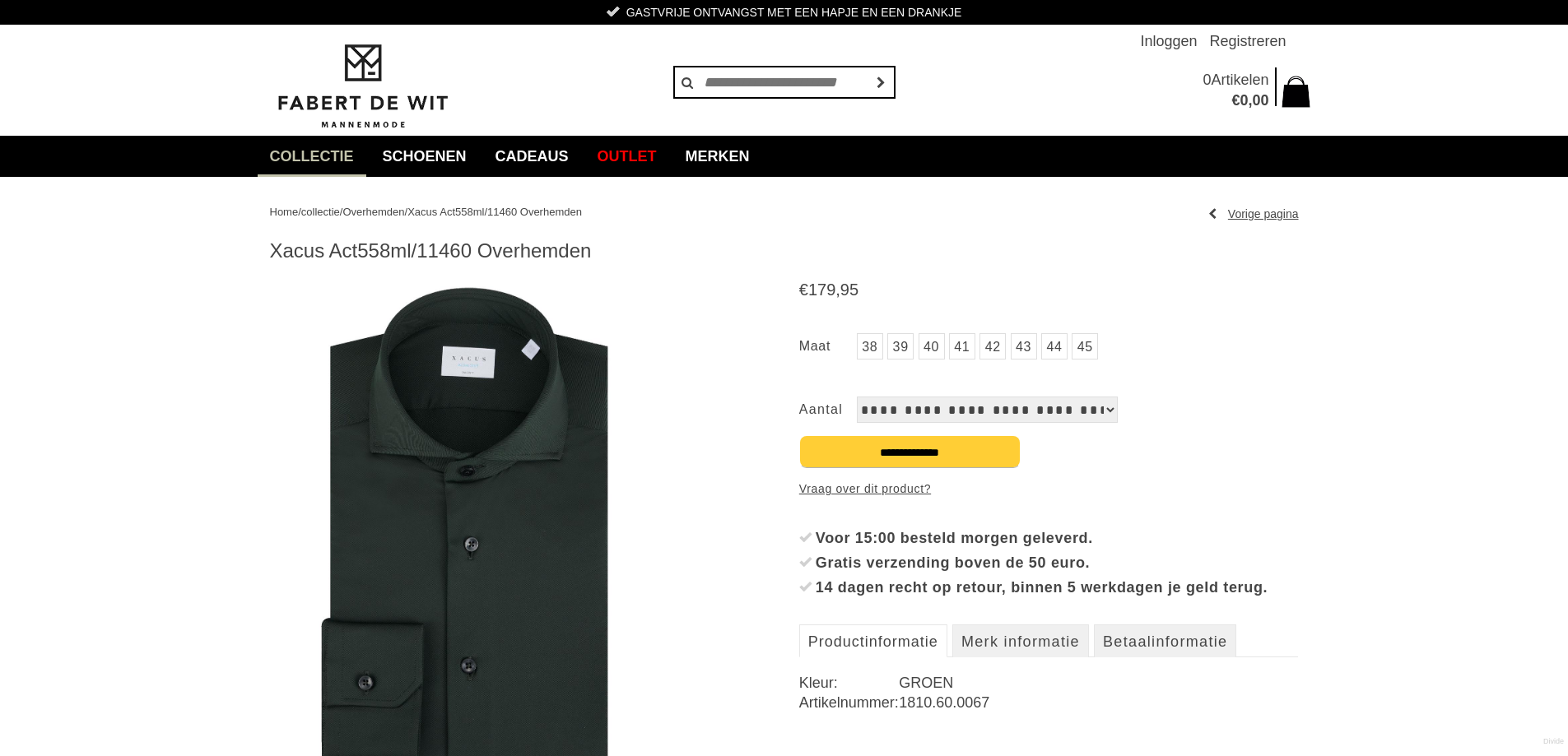
scroll to position [165, 0]
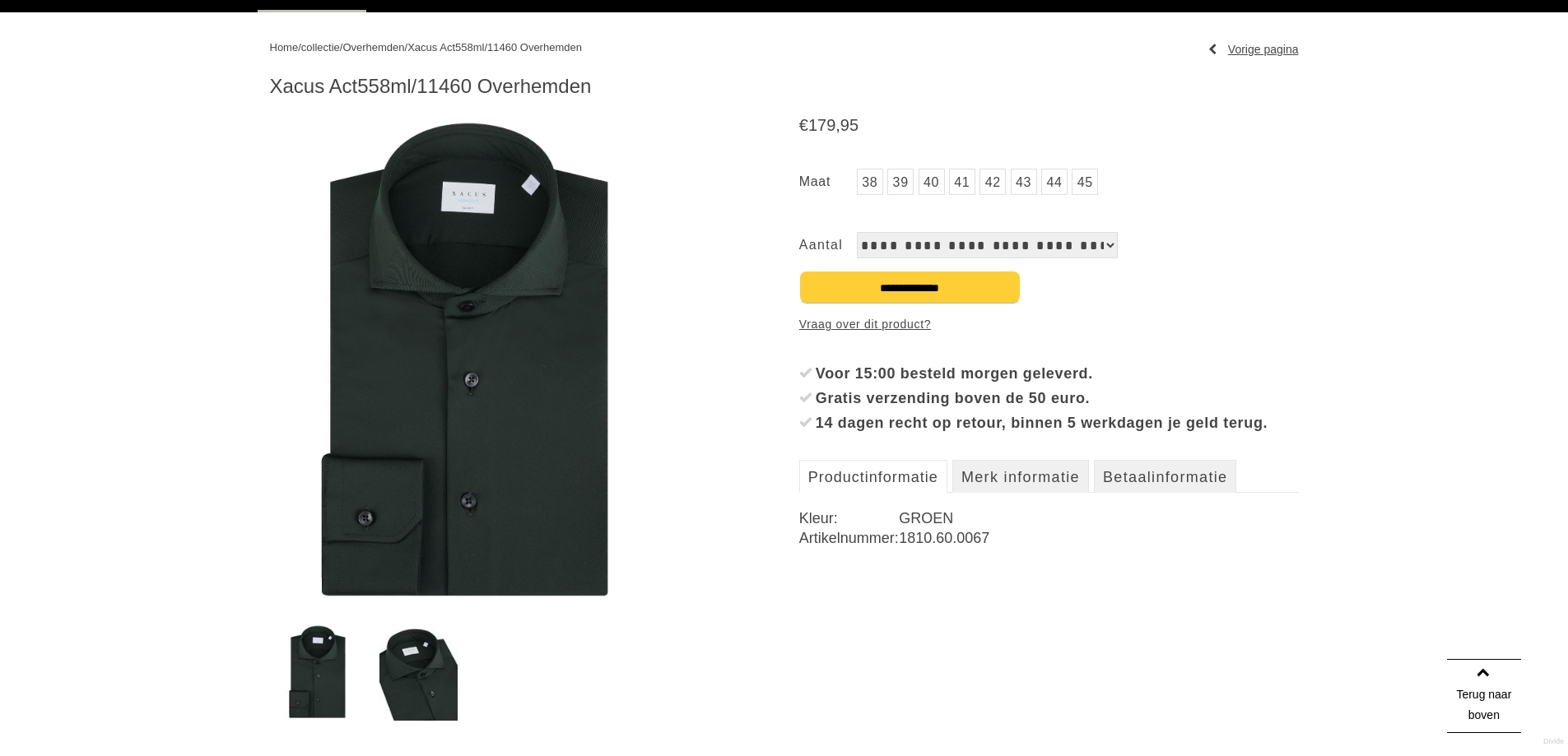
click at [422, 688] on img at bounding box center [418, 672] width 78 height 97
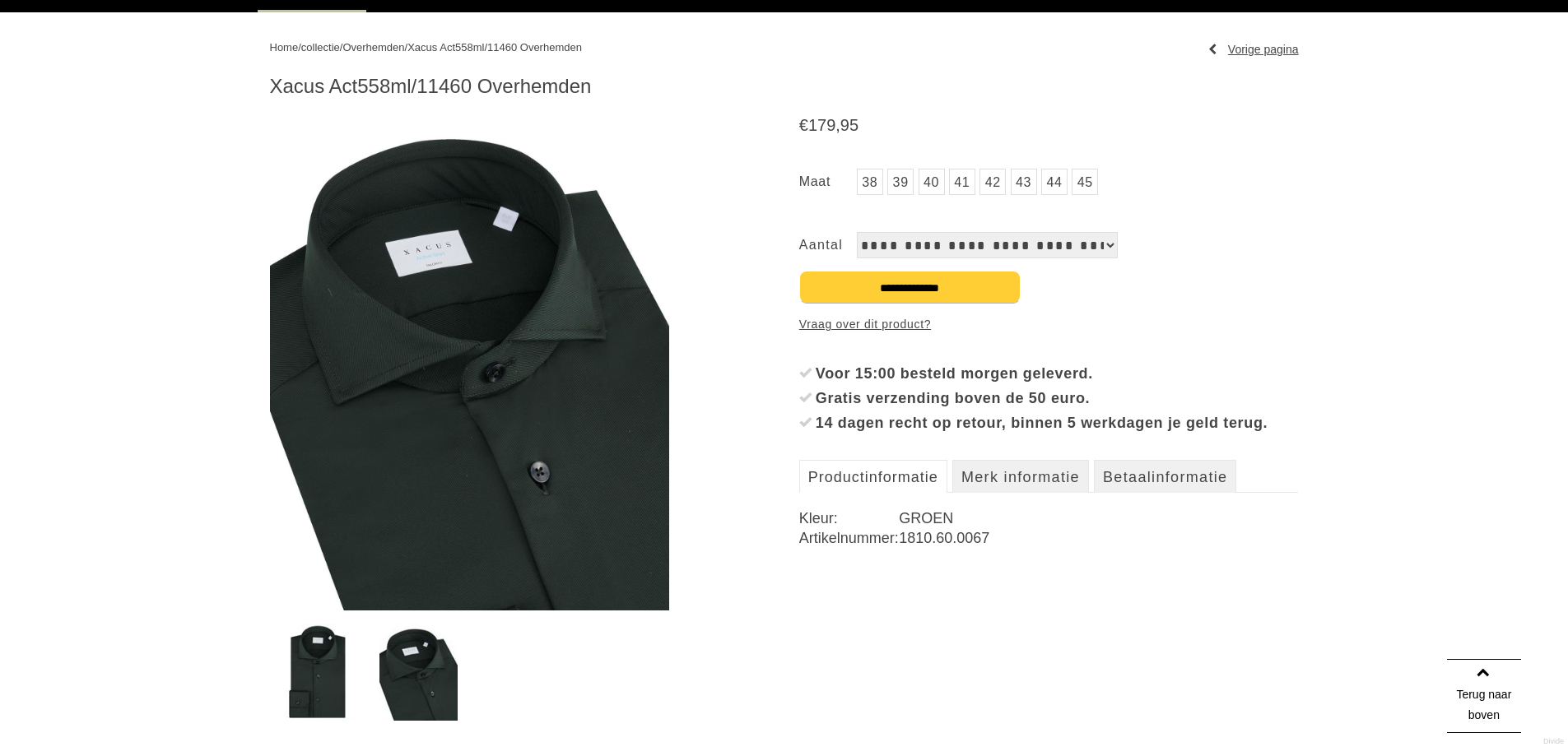
click at [329, 685] on img at bounding box center [318, 672] width 78 height 97
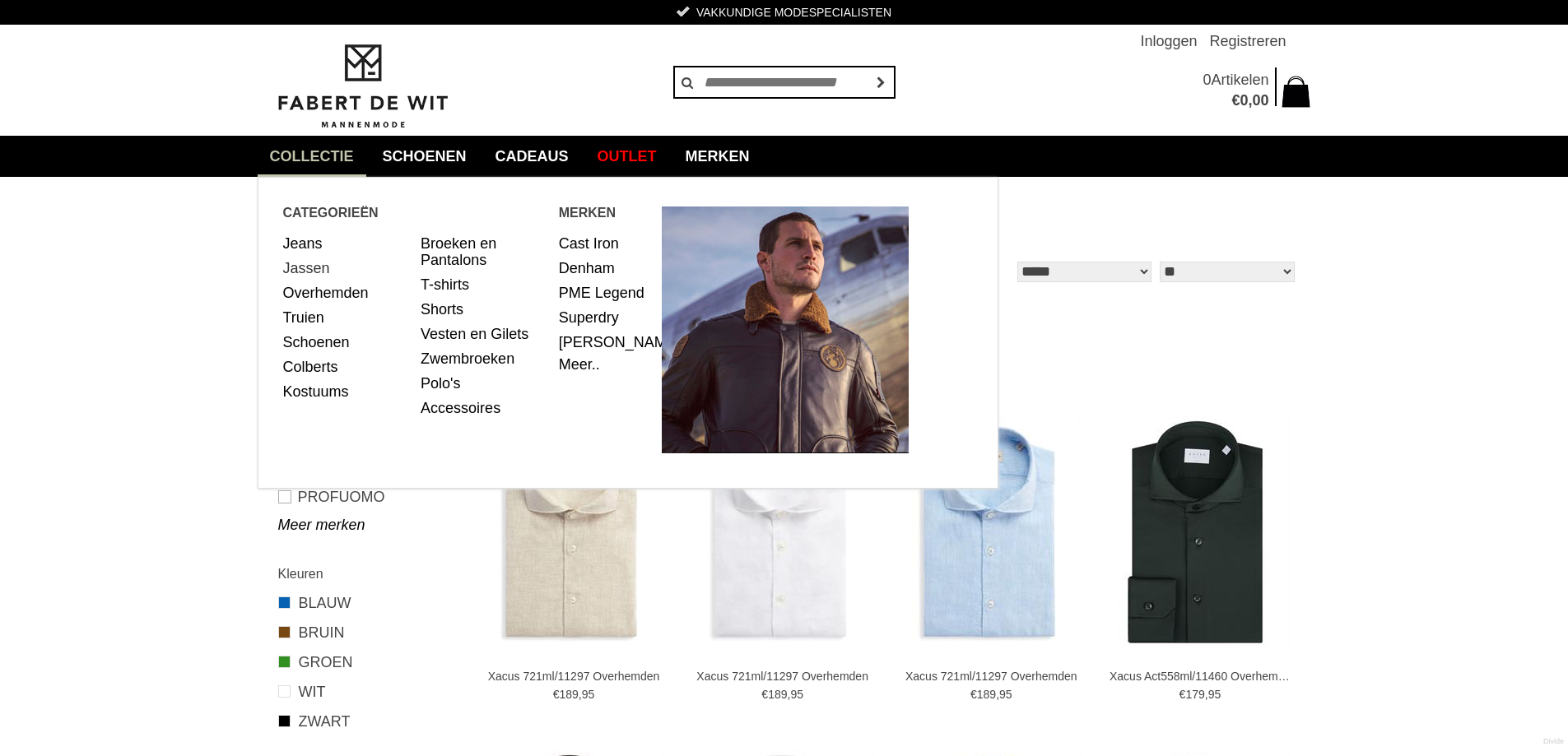
click at [307, 264] on link "Jassen" at bounding box center [346, 268] width 126 height 24
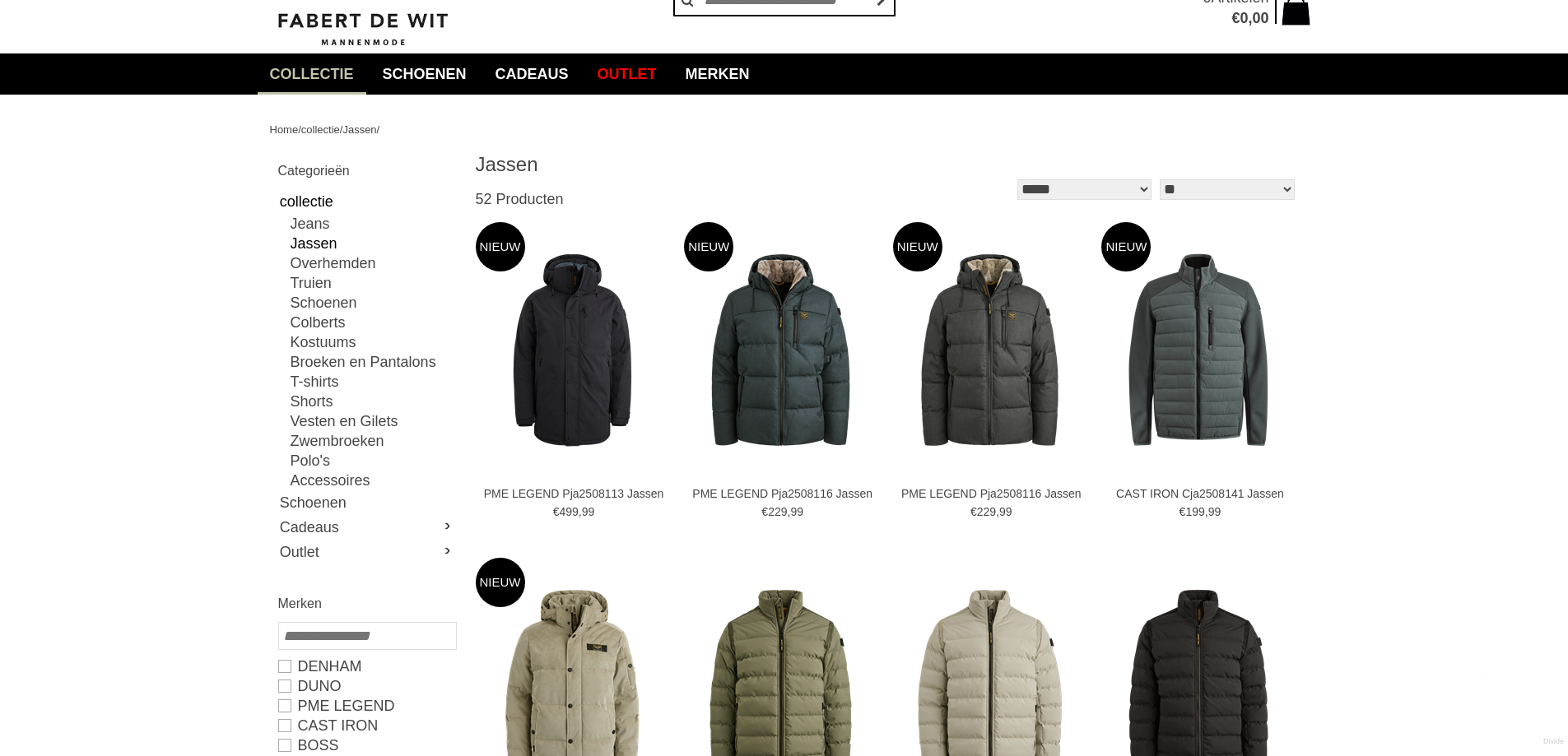
scroll to position [247, 0]
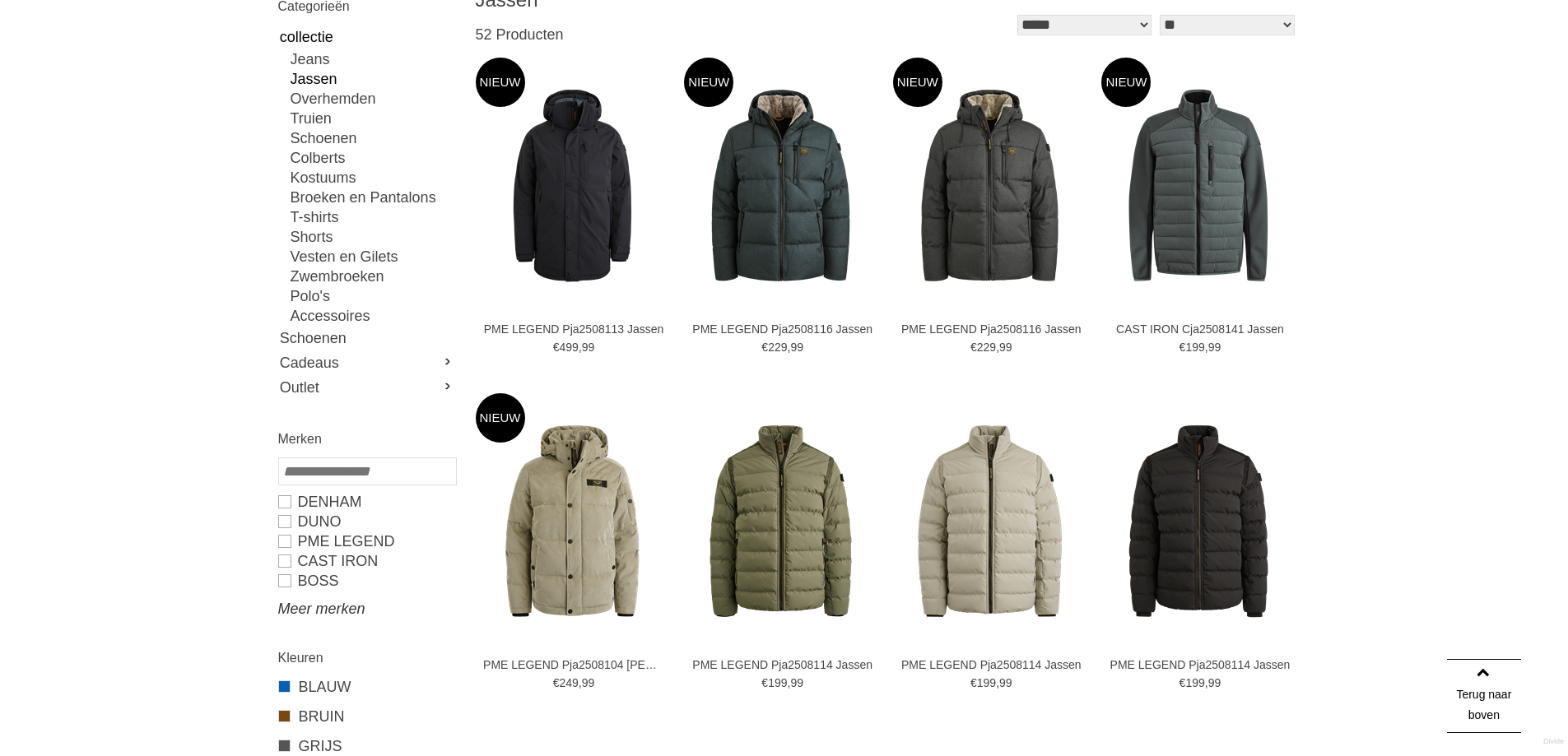
click at [316, 605] on link "Meer merken" at bounding box center [366, 609] width 177 height 20
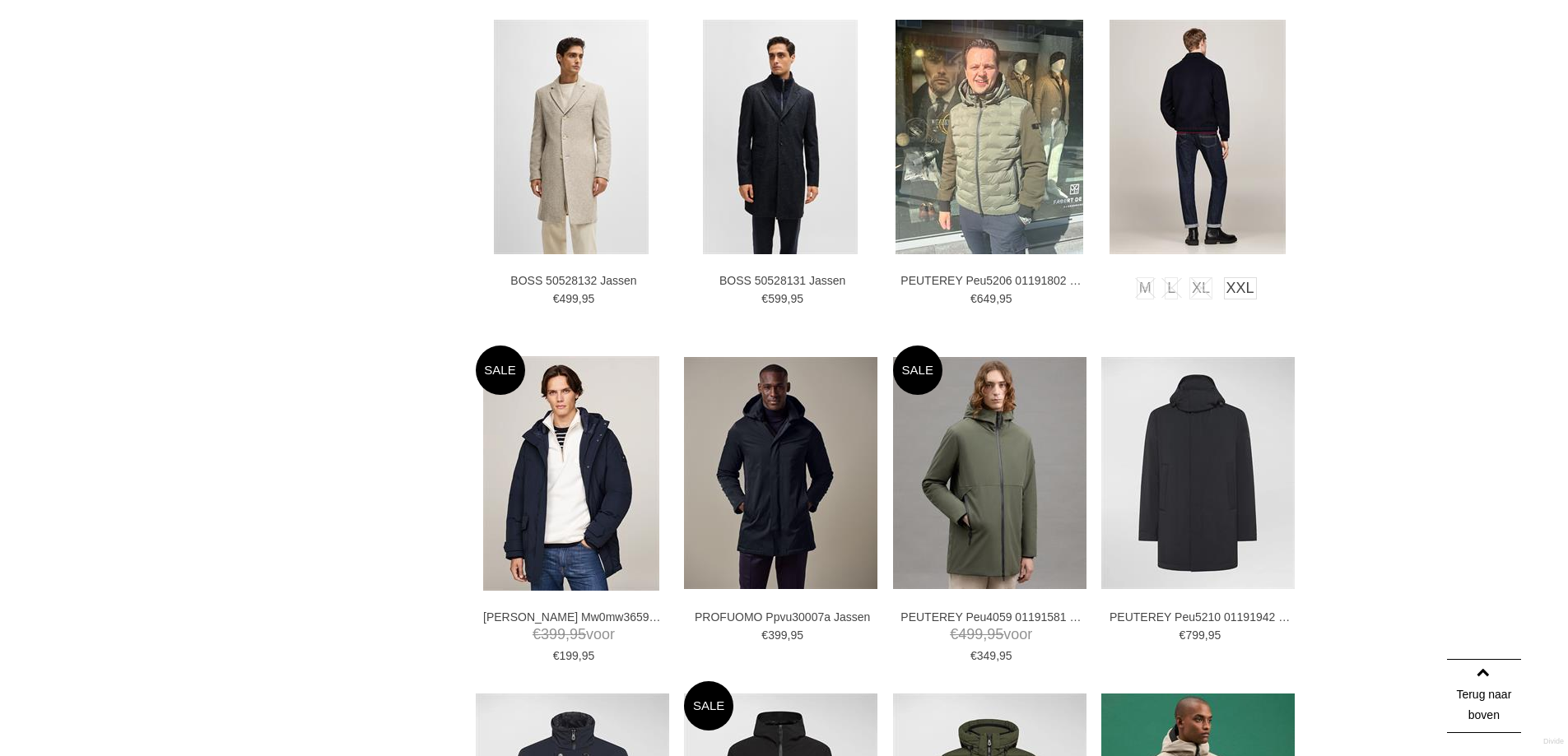
scroll to position [2222, 0]
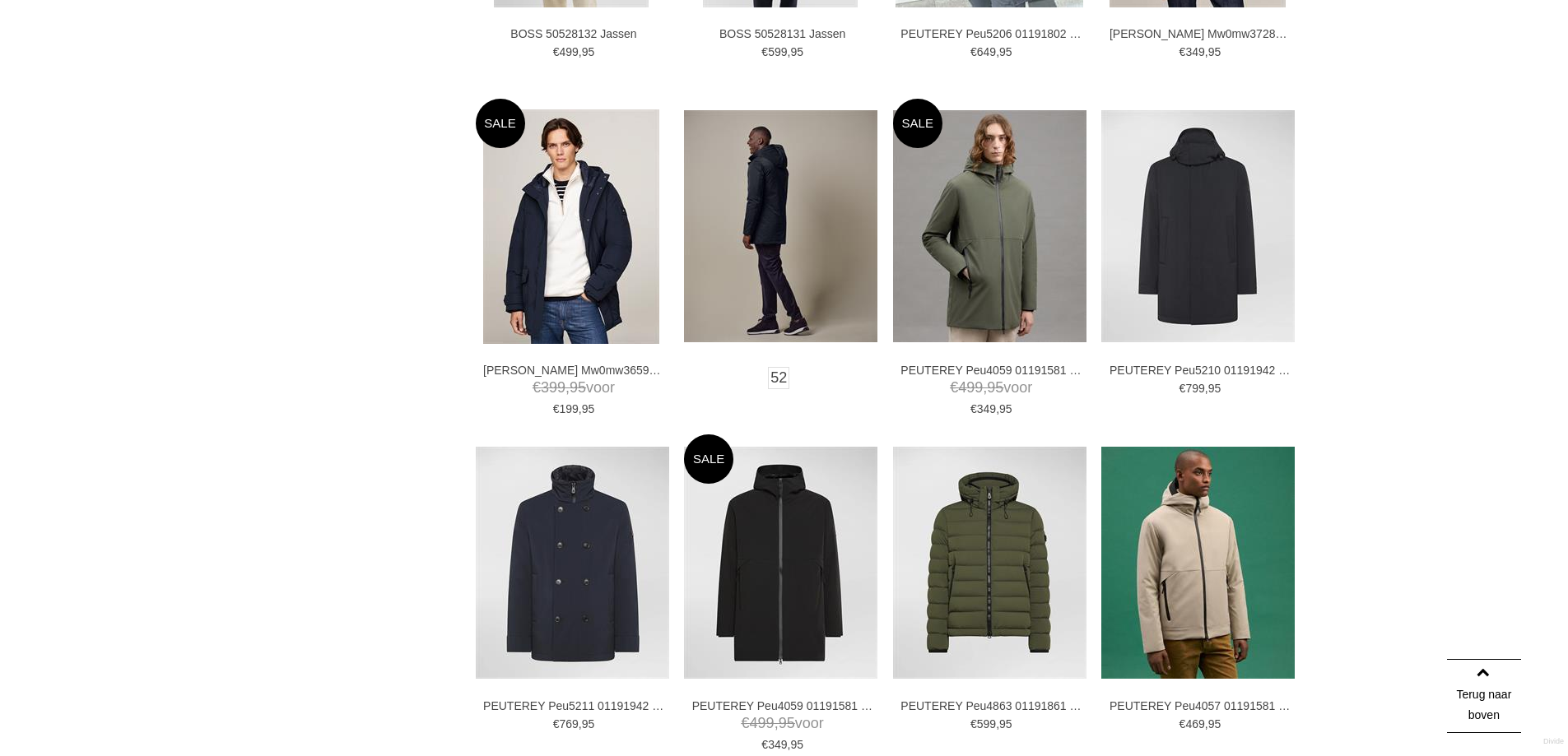
click at [755, 229] on img at bounding box center [781, 227] width 193 height 232
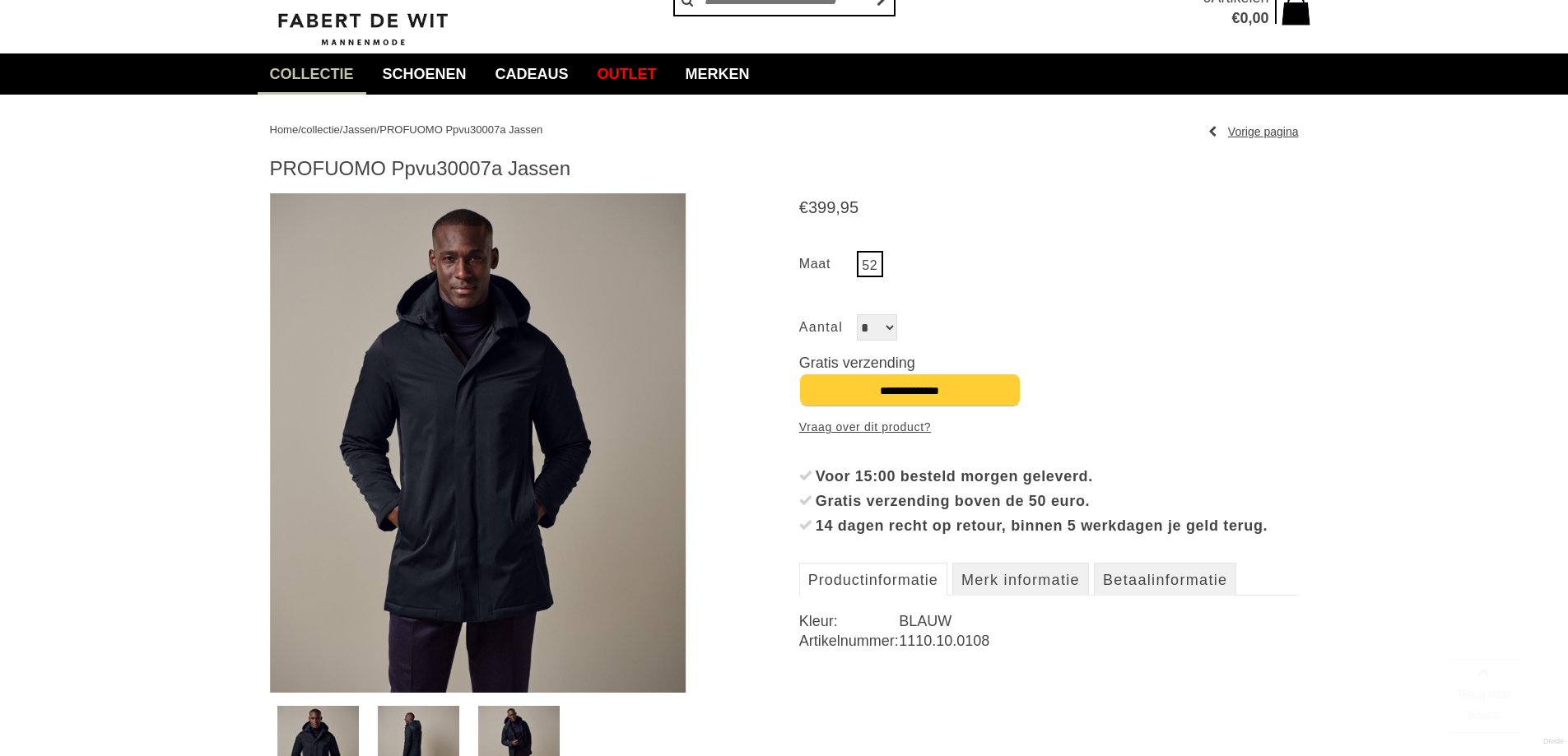
scroll to position [165, 0]
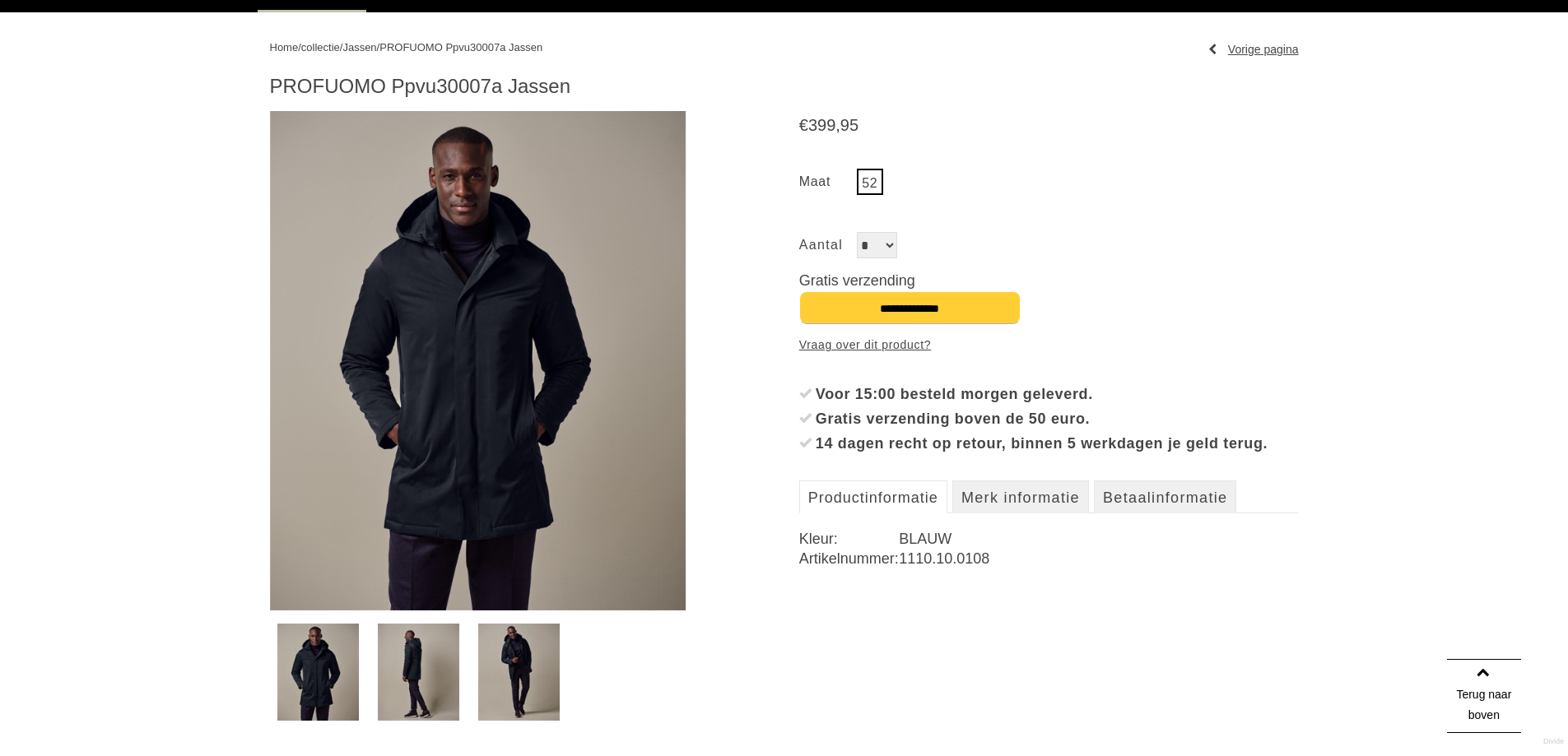
click at [526, 664] on img at bounding box center [519, 672] width 81 height 97
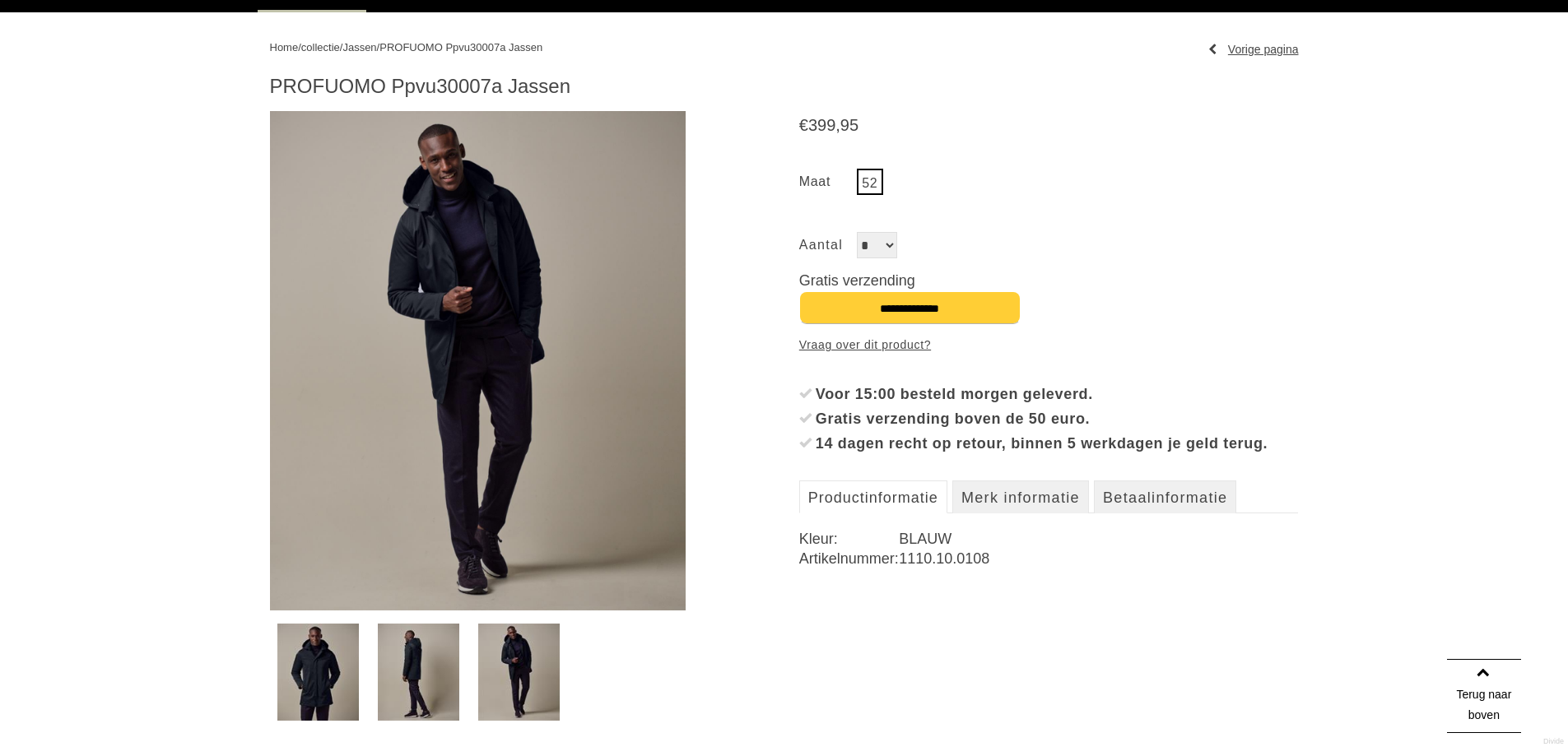
click at [449, 664] on img at bounding box center [418, 672] width 81 height 97
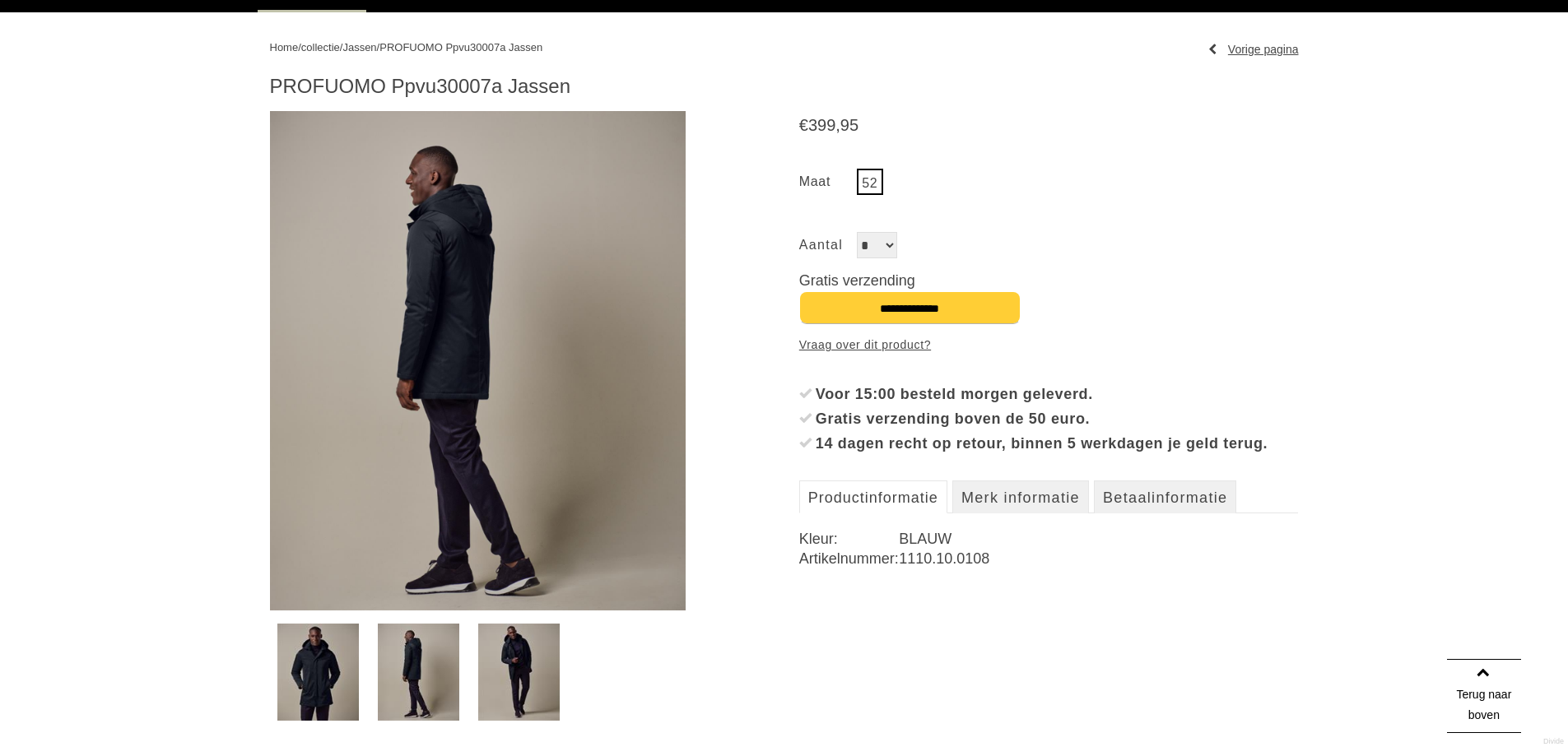
click at [371, 663] on link at bounding box center [419, 672] width 96 height 97
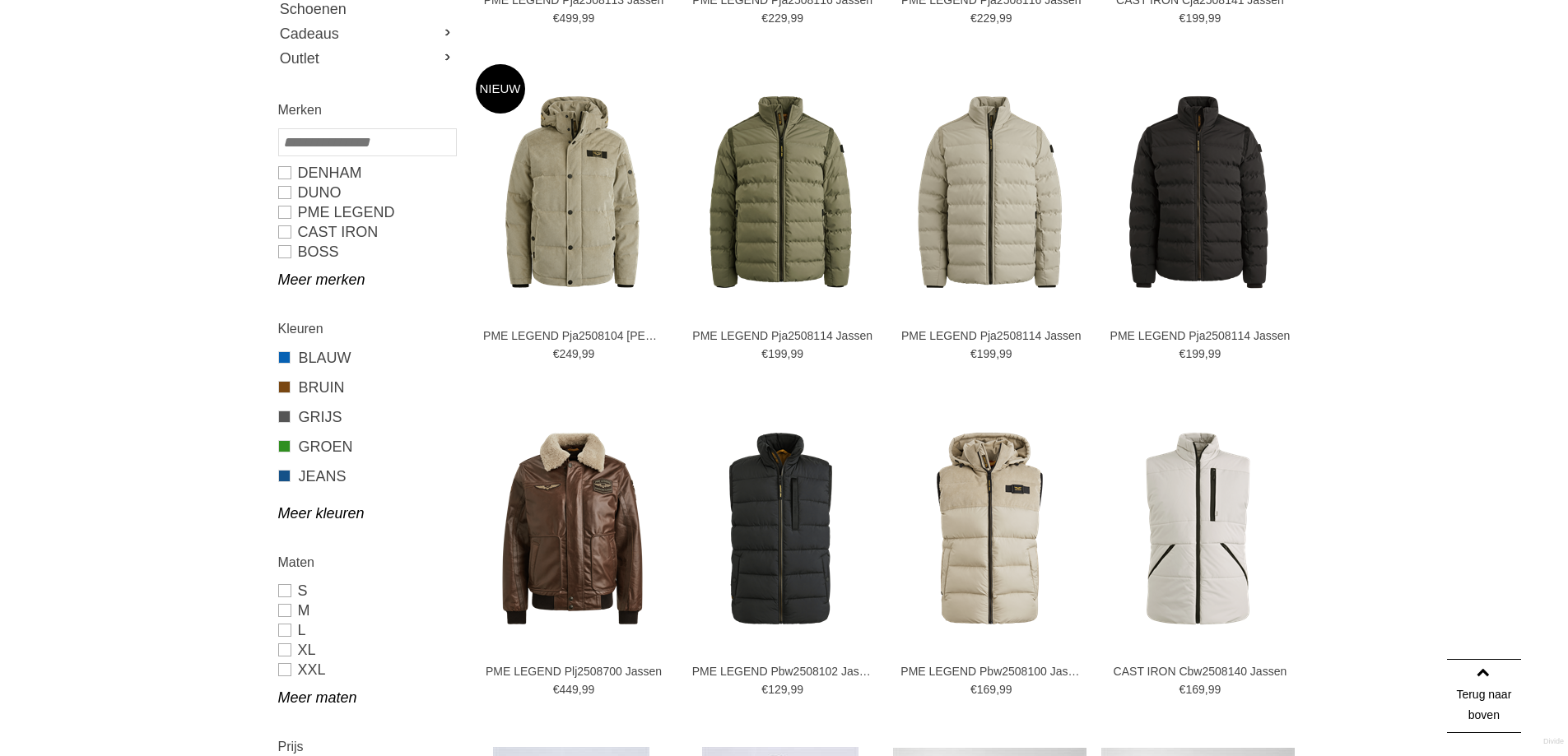
scroll to position [740, 0]
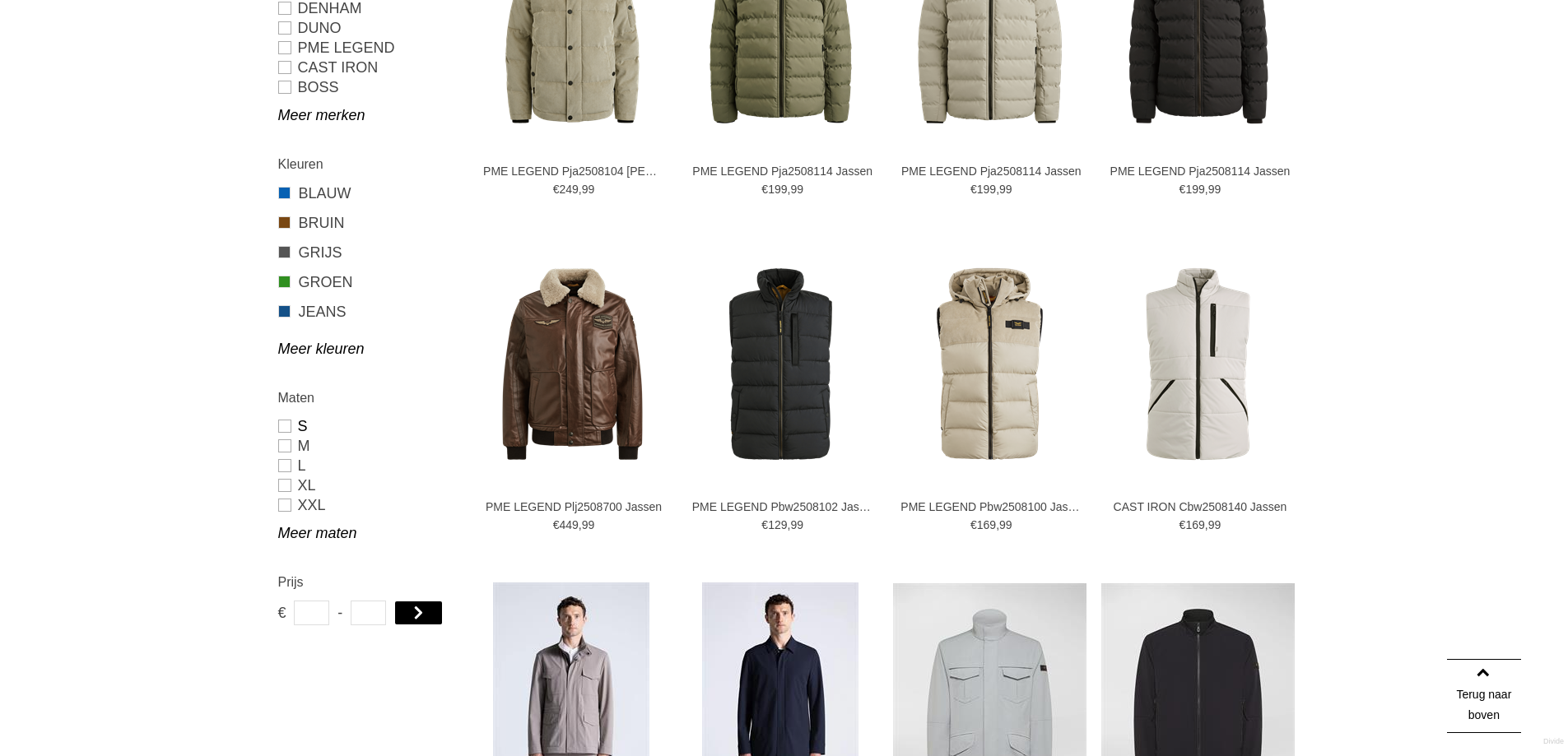
click at [285, 429] on link "S" at bounding box center [366, 426] width 177 height 20
type input "**"
type input "***"
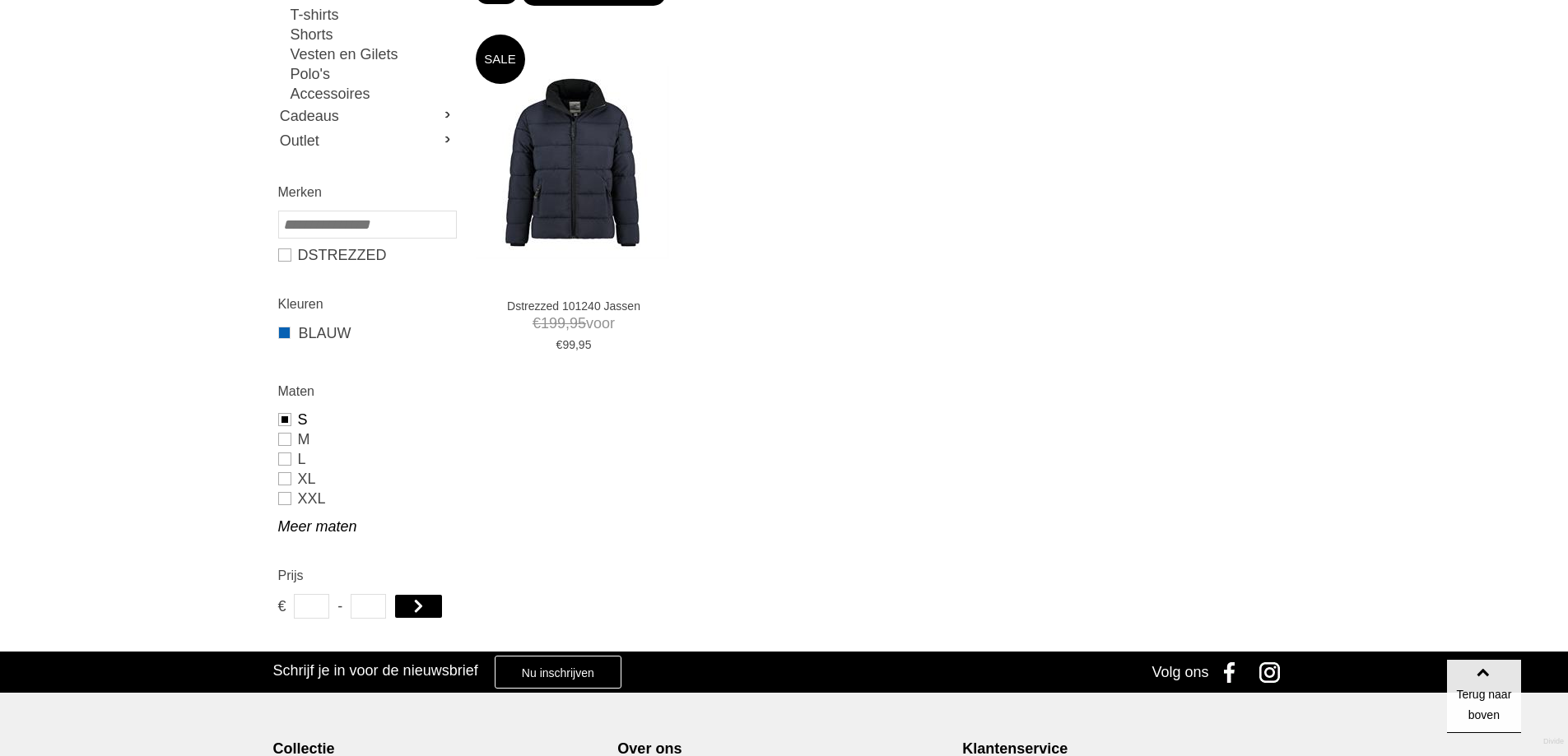
scroll to position [123, 0]
